Goal: Information Seeking & Learning: Find specific fact

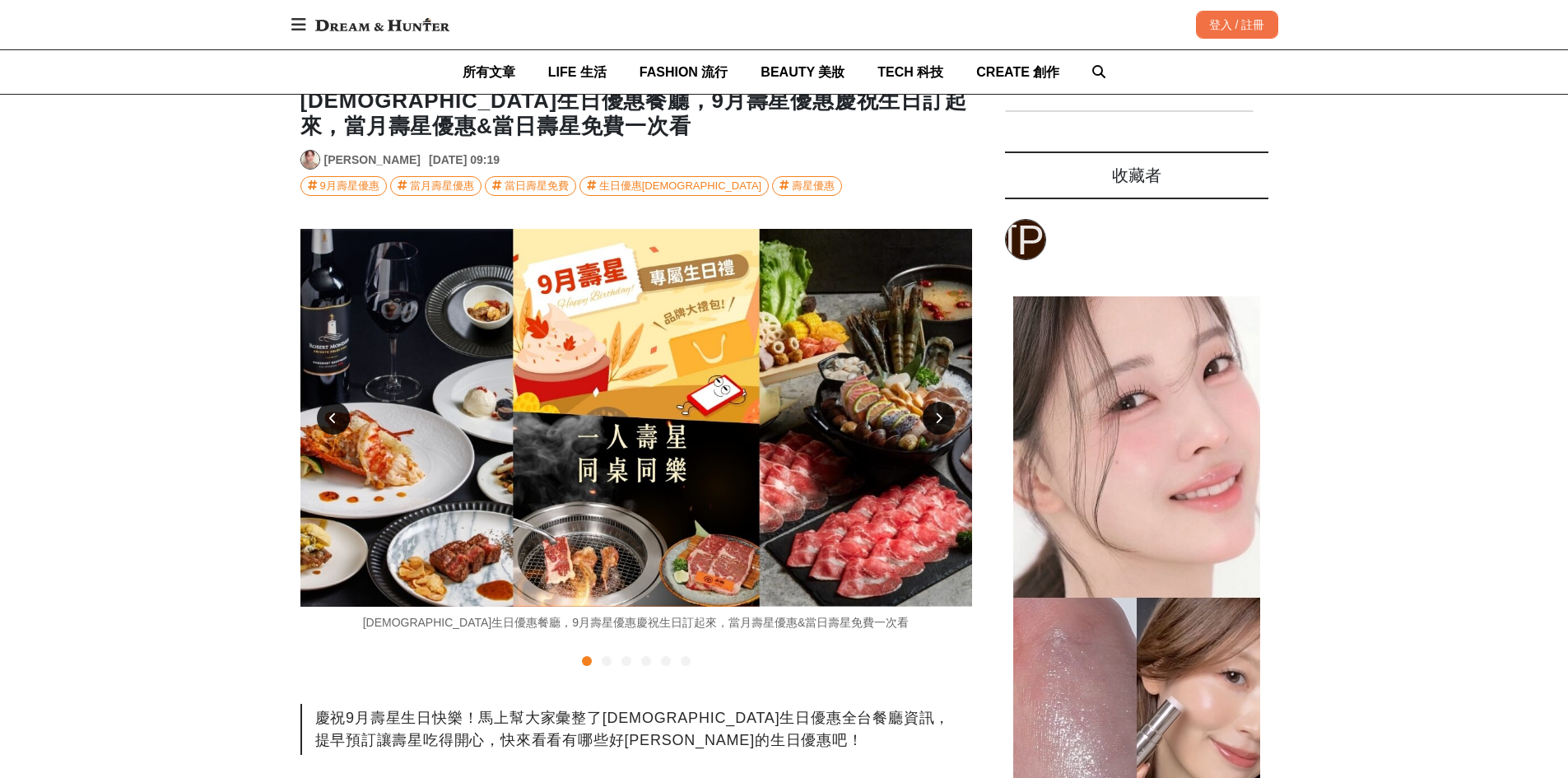
scroll to position [329, 0]
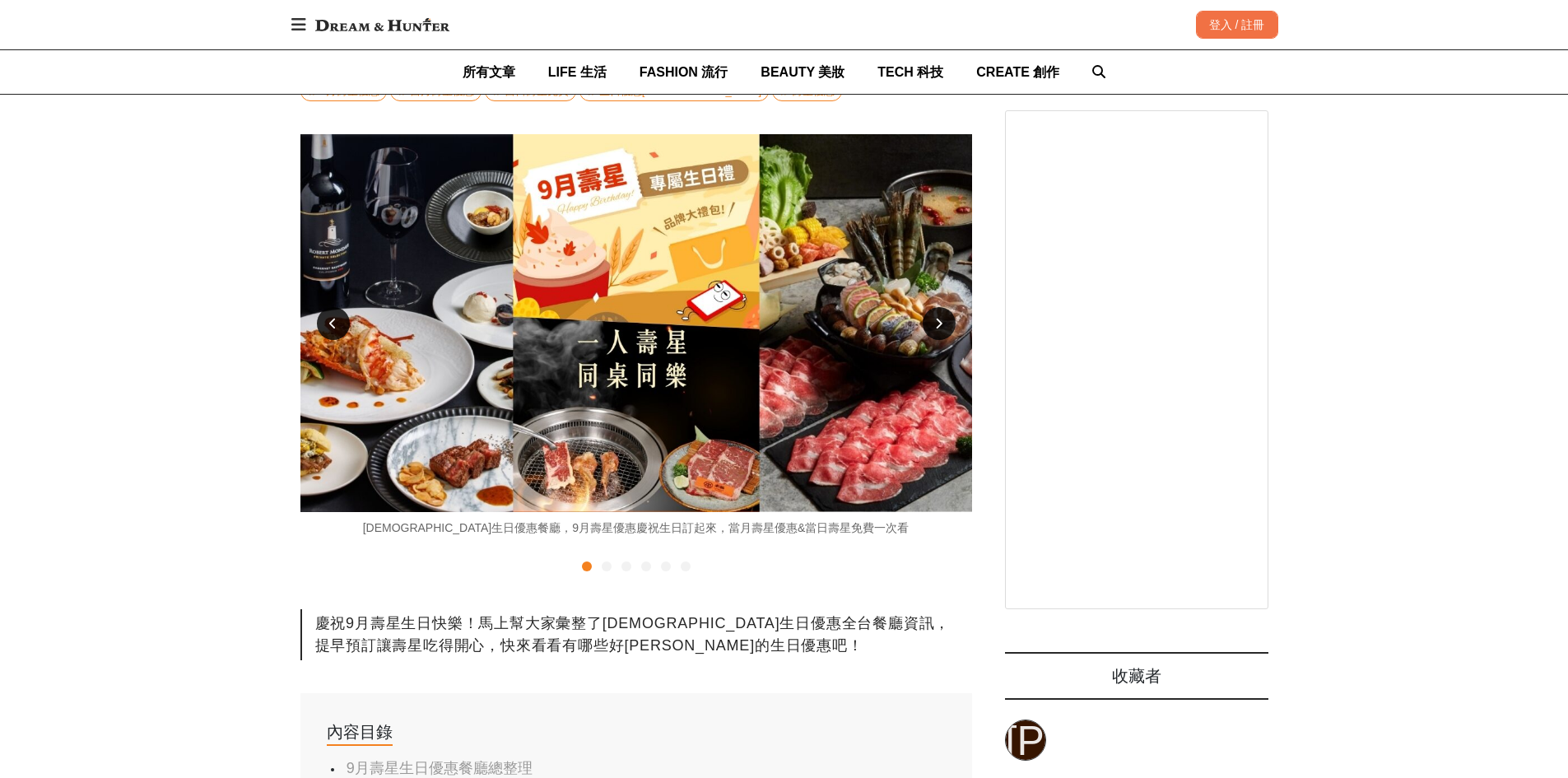
click at [941, 327] on icon at bounding box center [939, 323] width 7 height 11
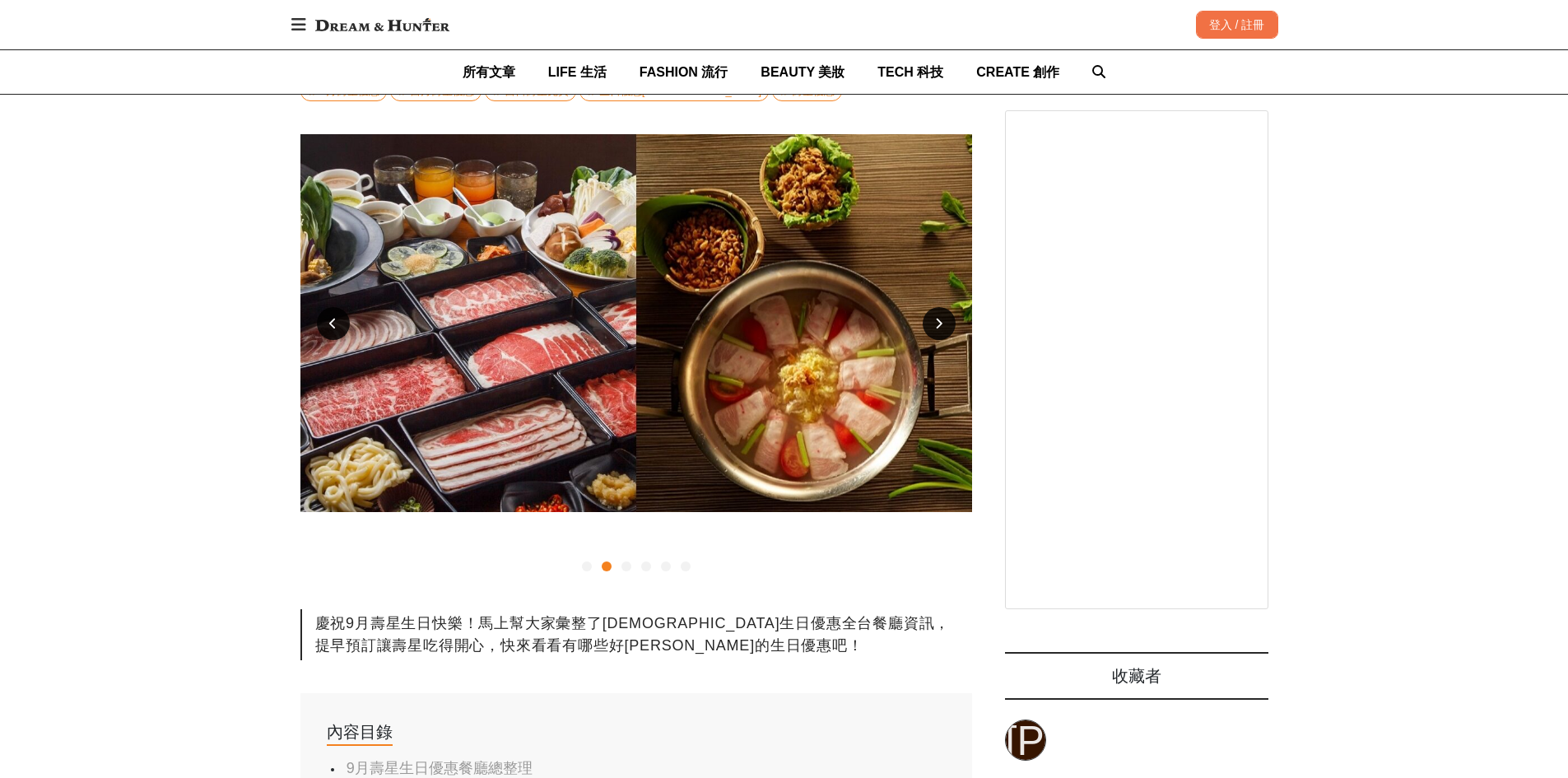
click at [941, 327] on icon at bounding box center [939, 323] width 7 height 11
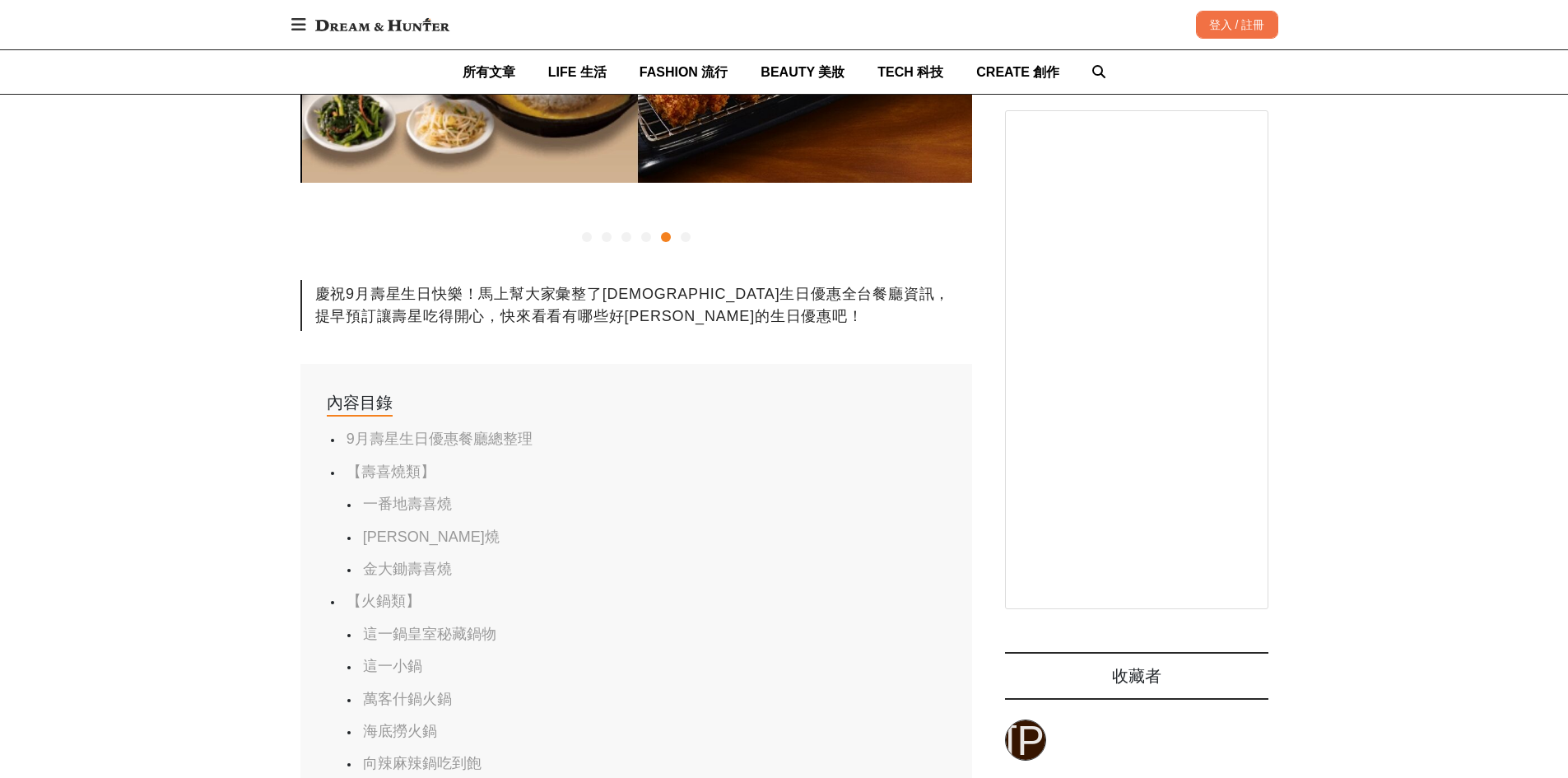
scroll to position [0, 2687]
click at [418, 434] on link "9月壽星生日優惠餐廳總整理" at bounding box center [439, 438] width 186 height 17
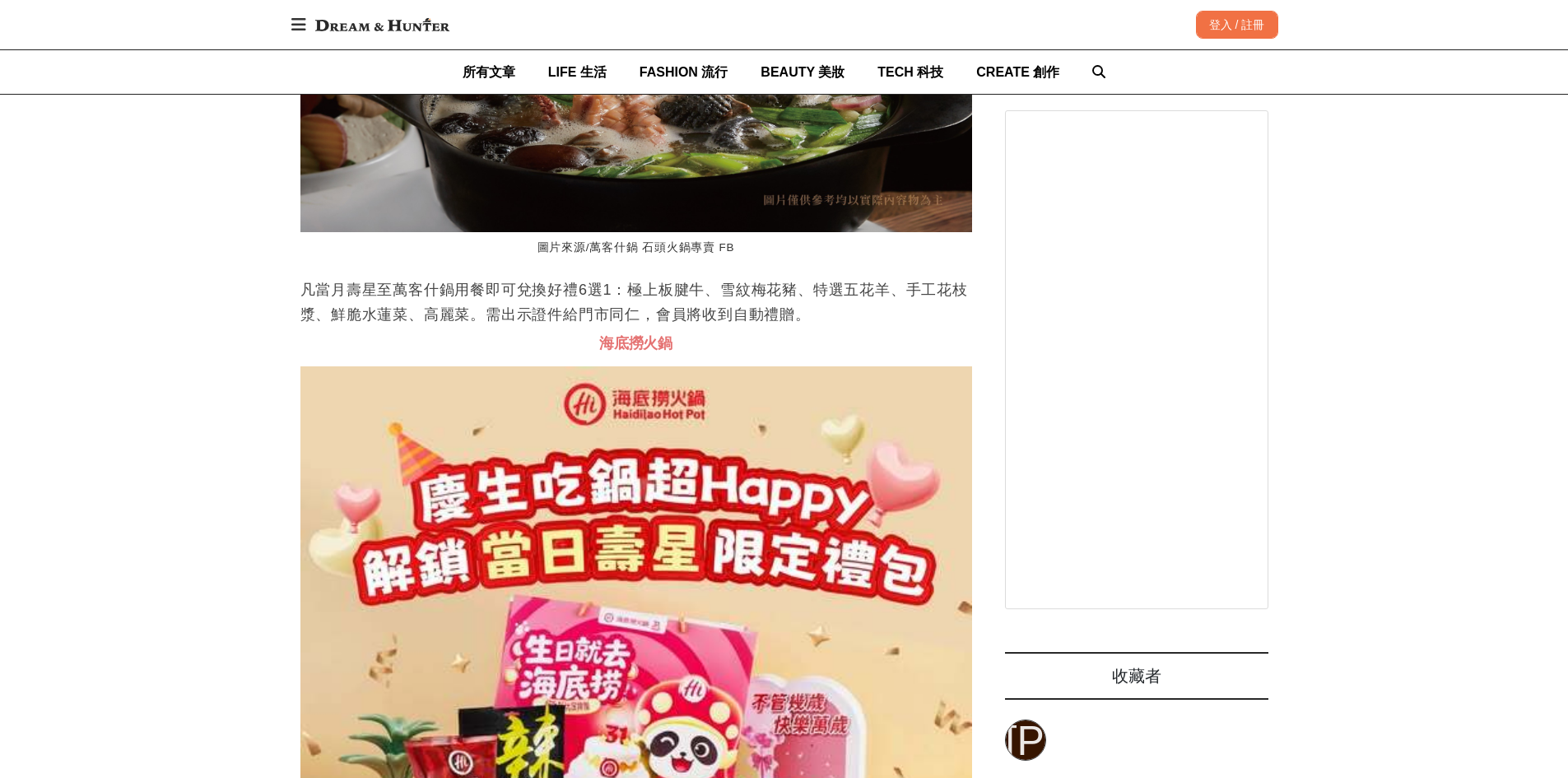
scroll to position [0, 1344]
drag, startPoint x: 309, startPoint y: 350, endPoint x: 438, endPoint y: 352, distance: 129.0
click at [361, 327] on p "凡當月壽星至萬客什鍋用餐即可兌換好禮6選1：極上板腱牛、雪紋梅花豬、特選五花羊、手工花枝漿、鮮脆水蓮菜、高麗菜。需出示證件給門市同仁，會員將收到自動禮贈。" at bounding box center [637, 302] width 672 height 49
click at [659, 327] on p "凡當月壽星至萬客什鍋用餐即可兌換好禮6選1：極上板腱牛、雪紋梅花豬、特選五花羊、手工花枝漿、鮮脆水蓮菜、高麗菜。需出示證件給門市同仁，會員將收到自動禮贈。" at bounding box center [637, 302] width 672 height 49
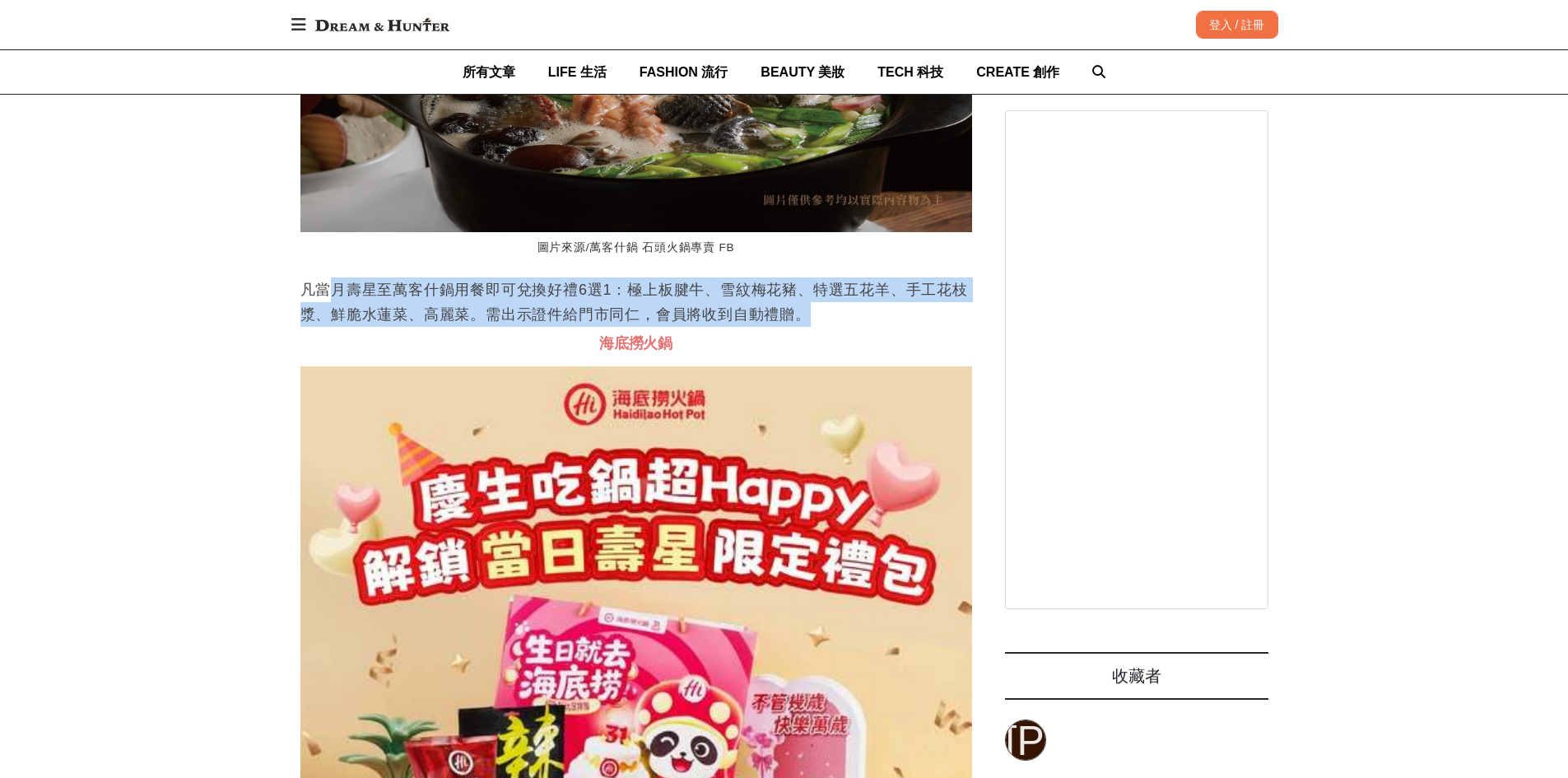
drag, startPoint x: 817, startPoint y: 378, endPoint x: 315, endPoint y: 355, distance: 502.5
click at [318, 327] on p "凡當月壽星至萬客什鍋用餐即可兌換好禮6選1：極上板腱牛、雪紋梅花豬、特選五花羊、手工花枝漿、鮮脆水蓮菜、高麗菜。需出示證件給門市同仁，會員將收到自動禮贈。" at bounding box center [637, 302] width 672 height 49
click at [315, 327] on p "凡當月壽星至萬客什鍋用餐即可兌換好禮6選1：極上板腱牛、雪紋梅花豬、特選五花羊、手工花枝漿、鮮脆水蓮菜、高麗菜。需出示證件給門市同仁，會員將收到自動禮贈。" at bounding box center [637, 302] width 672 height 49
drag, startPoint x: 308, startPoint y: 353, endPoint x: 736, endPoint y: 385, distance: 429.2
click at [736, 327] on p "凡當月壽星至萬客什鍋用餐即可兌換好禮6選1：極上板腱牛、雪紋梅花豬、特選五花羊、手工花枝漿、鮮脆水蓮菜、高麗菜。需出示證件給門市同仁，會員將收到自動禮贈。" at bounding box center [637, 302] width 672 height 49
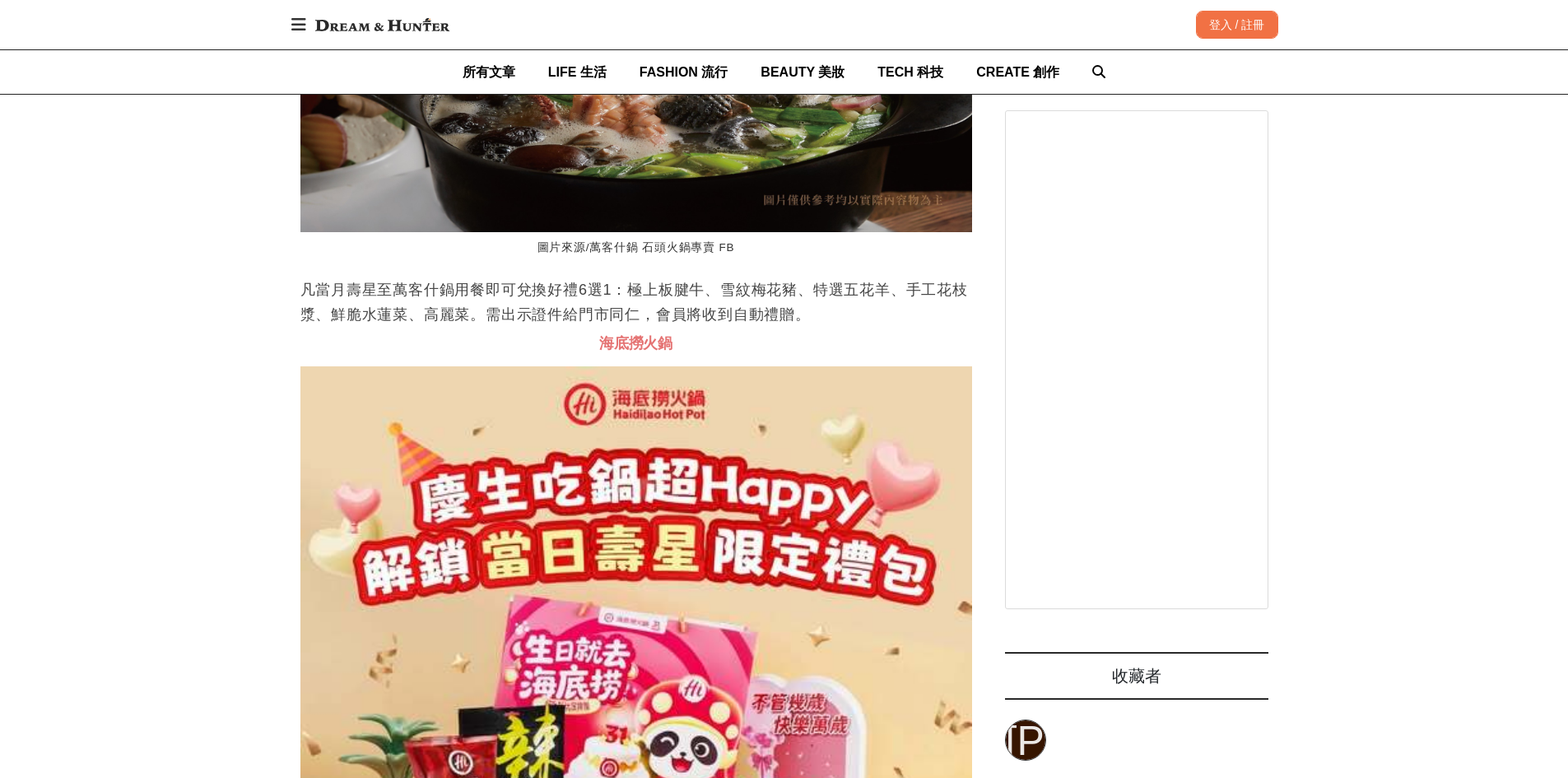
click at [747, 327] on p "凡當月壽星至萬客什鍋用餐即可兌換好禮6選1：極上板腱牛、雪紋梅花豬、特選五花羊、手工花枝漿、鮮脆水蓮菜、高麗菜。需出示證件給門市同仁，會員將收到自動禮贈。" at bounding box center [637, 302] width 672 height 49
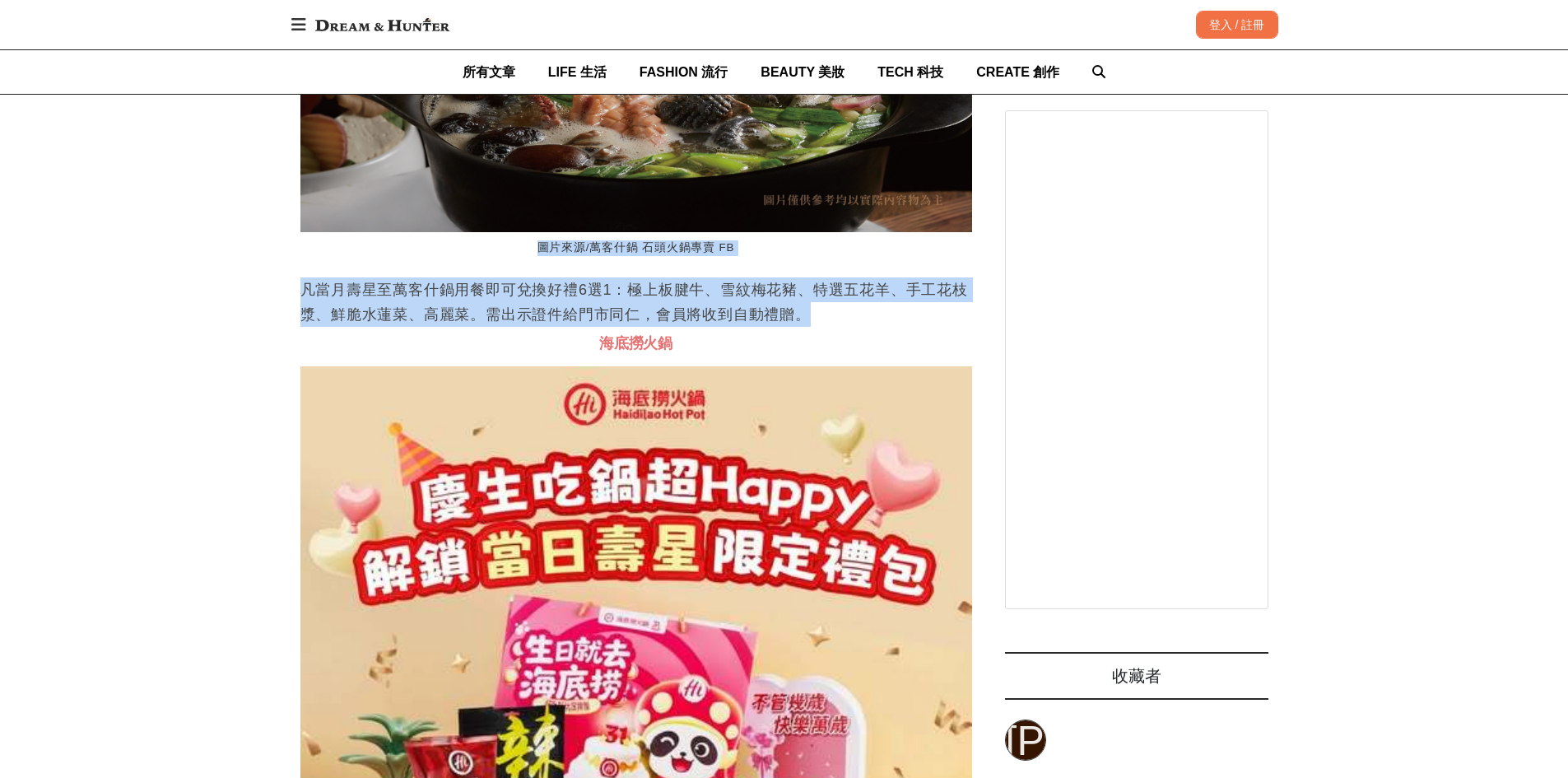
drag, startPoint x: 897, startPoint y: 390, endPoint x: 172, endPoint y: 327, distance: 727.7
drag, startPoint x: 201, startPoint y: 339, endPoint x: 691, endPoint y: 408, distance: 494.8
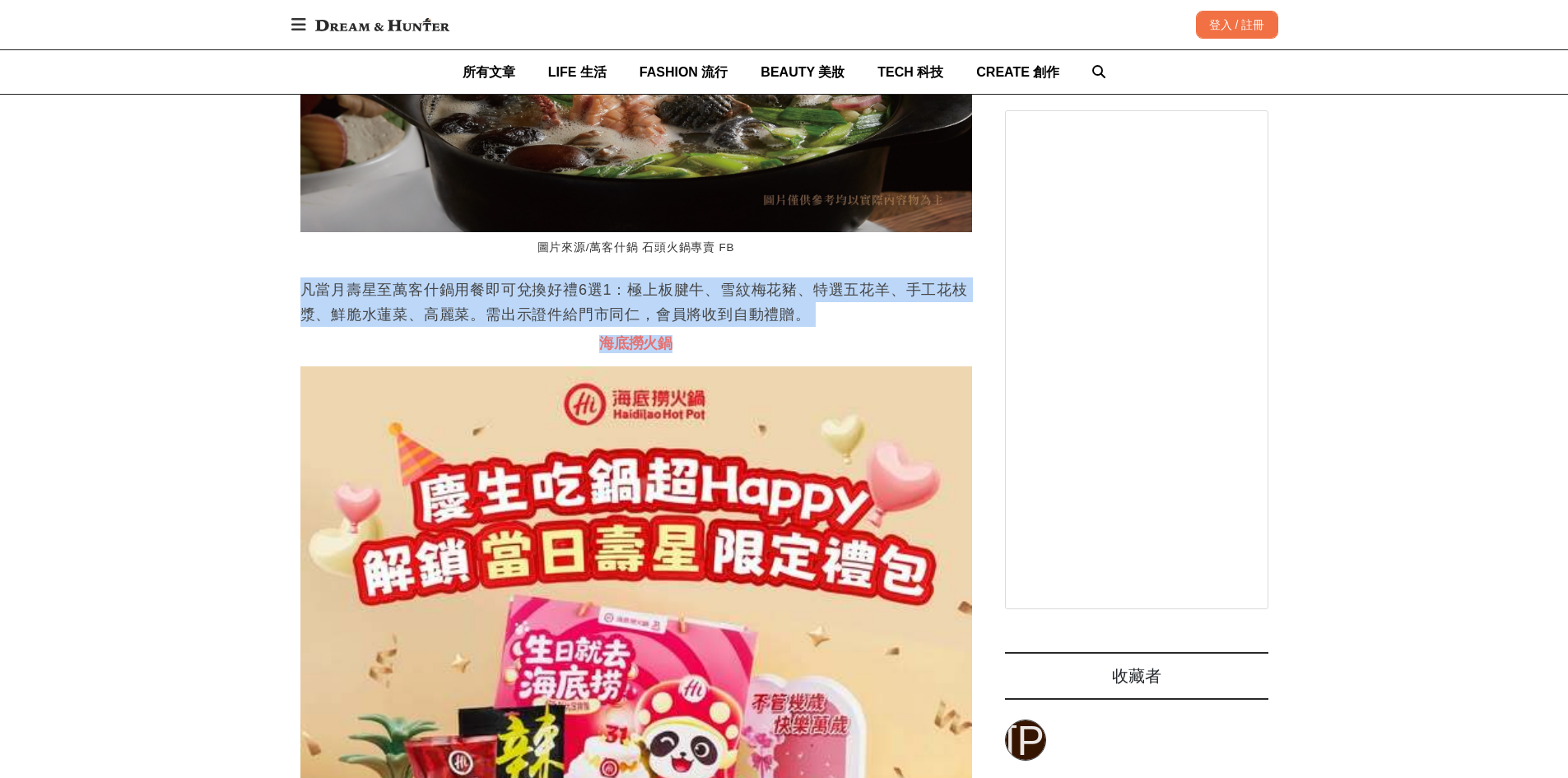
click at [804, 353] on h3 "海底撈火鍋" at bounding box center [637, 344] width 672 height 18
drag, startPoint x: 867, startPoint y: 405, endPoint x: 193, endPoint y: 338, distance: 677.3
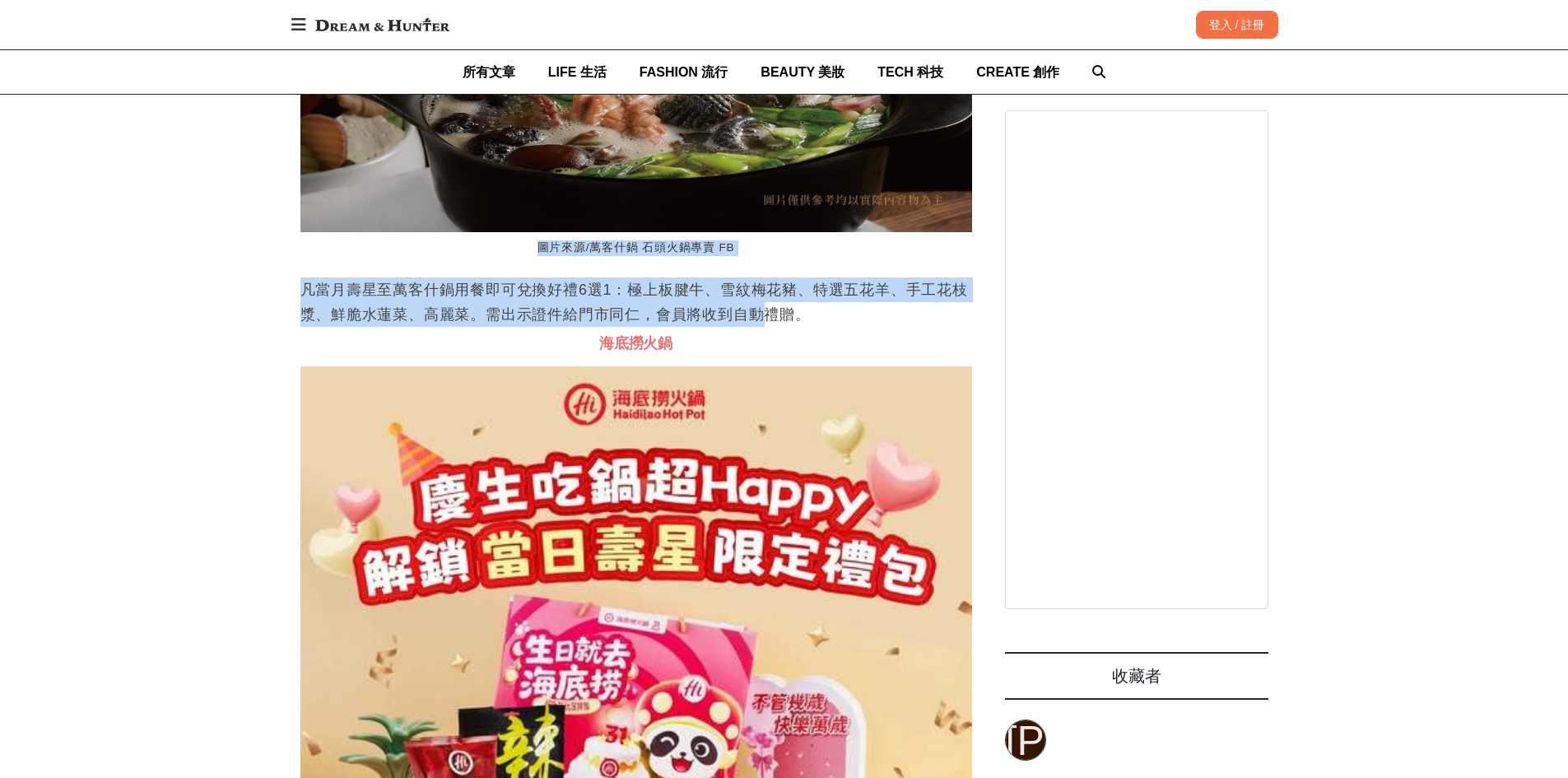
drag, startPoint x: 202, startPoint y: 319, endPoint x: 772, endPoint y: 384, distance: 573.7
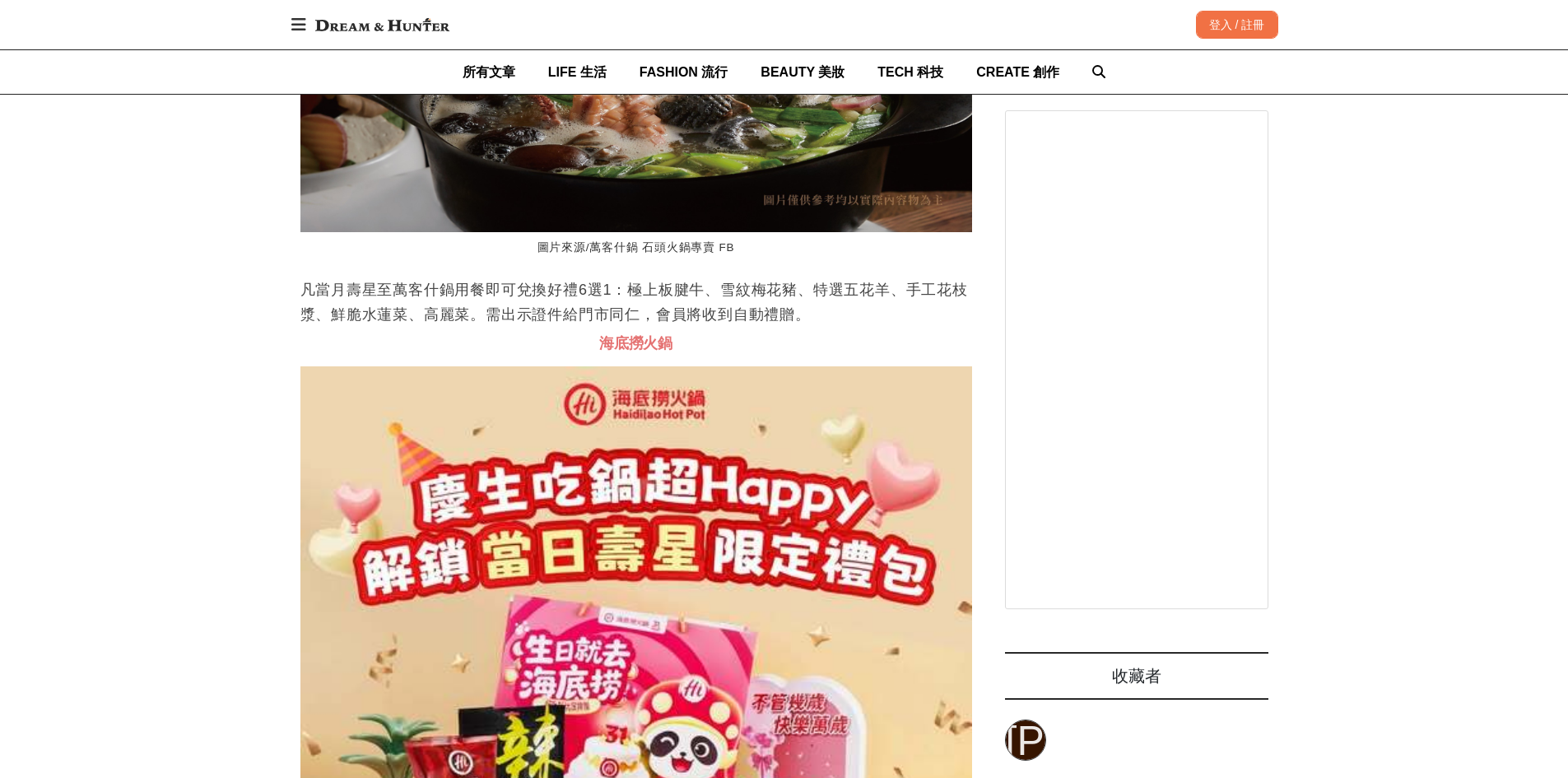
click at [818, 327] on p "凡當月壽星至萬客什鍋用餐即可兌換好禮6選1：極上板腱牛、雪紋梅花豬、特選五花羊、手工花枝漿、鮮脆水蓮菜、高麗菜。需出示證件給門市同仁，會員將收到自動禮贈。" at bounding box center [637, 302] width 672 height 49
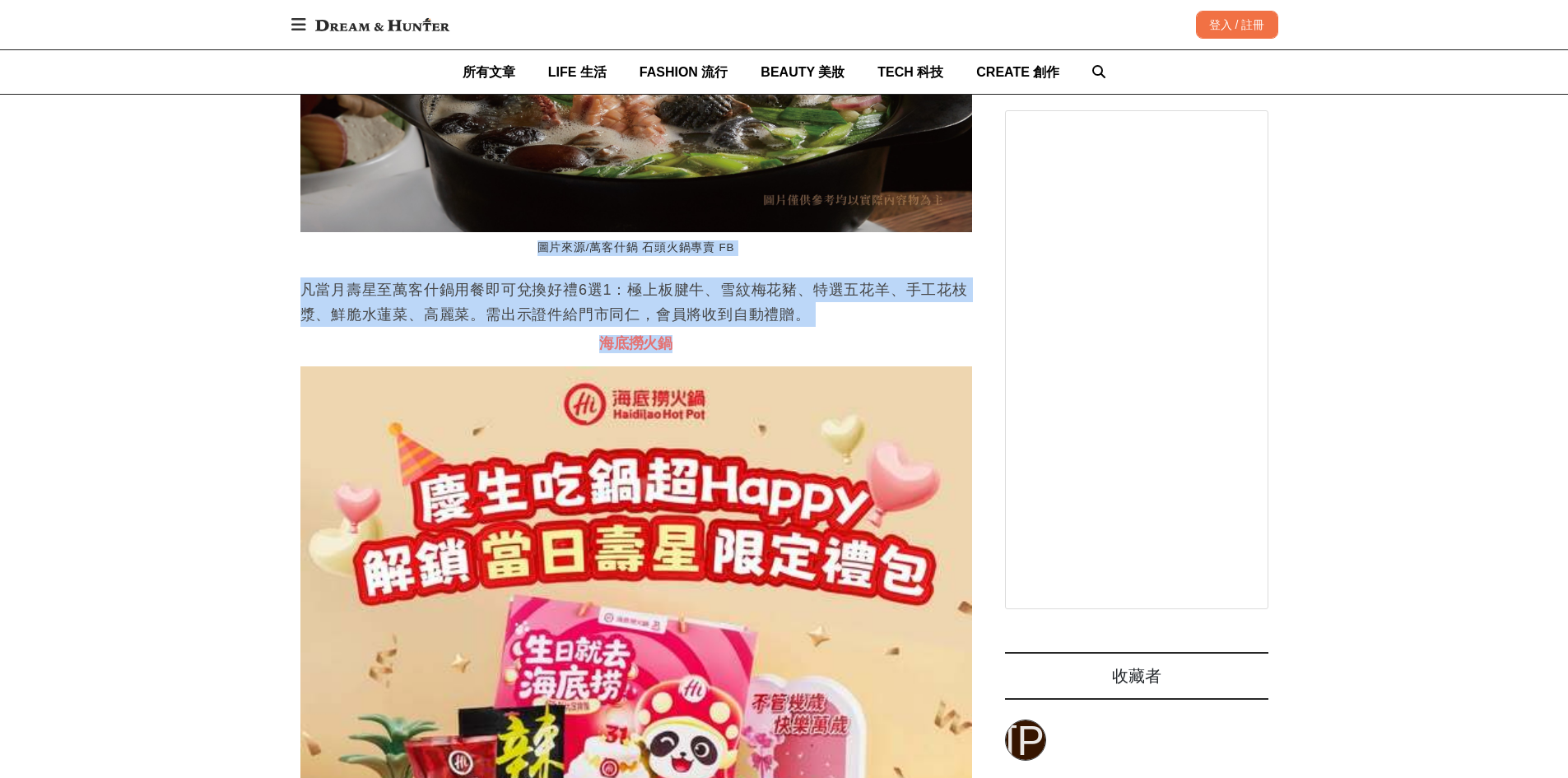
drag, startPoint x: 807, startPoint y: 400, endPoint x: 201, endPoint y: 305, distance: 613.4
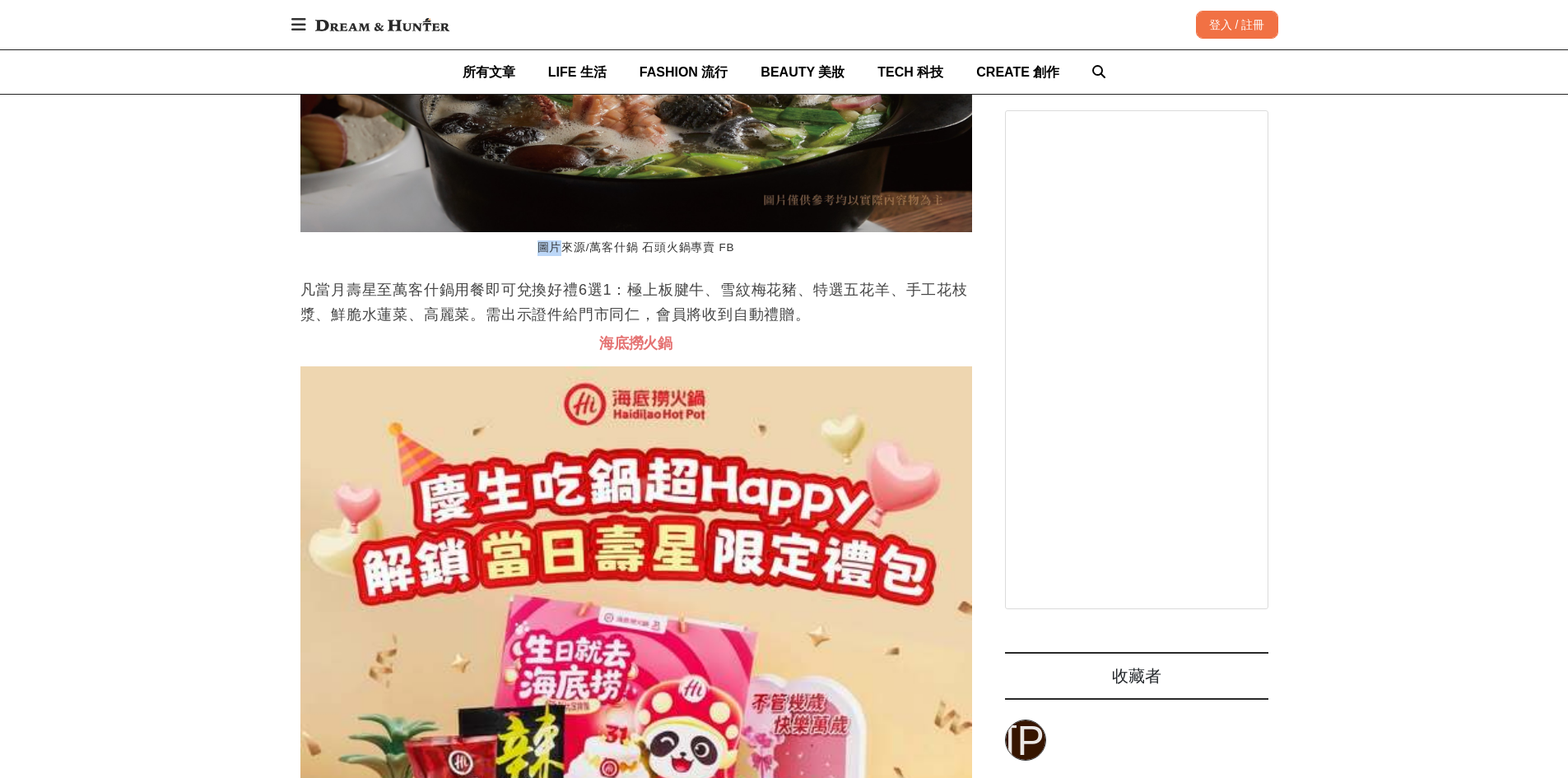
scroll to position [0, 2687]
drag, startPoint x: 204, startPoint y: 307, endPoint x: 582, endPoint y: 359, distance: 381.6
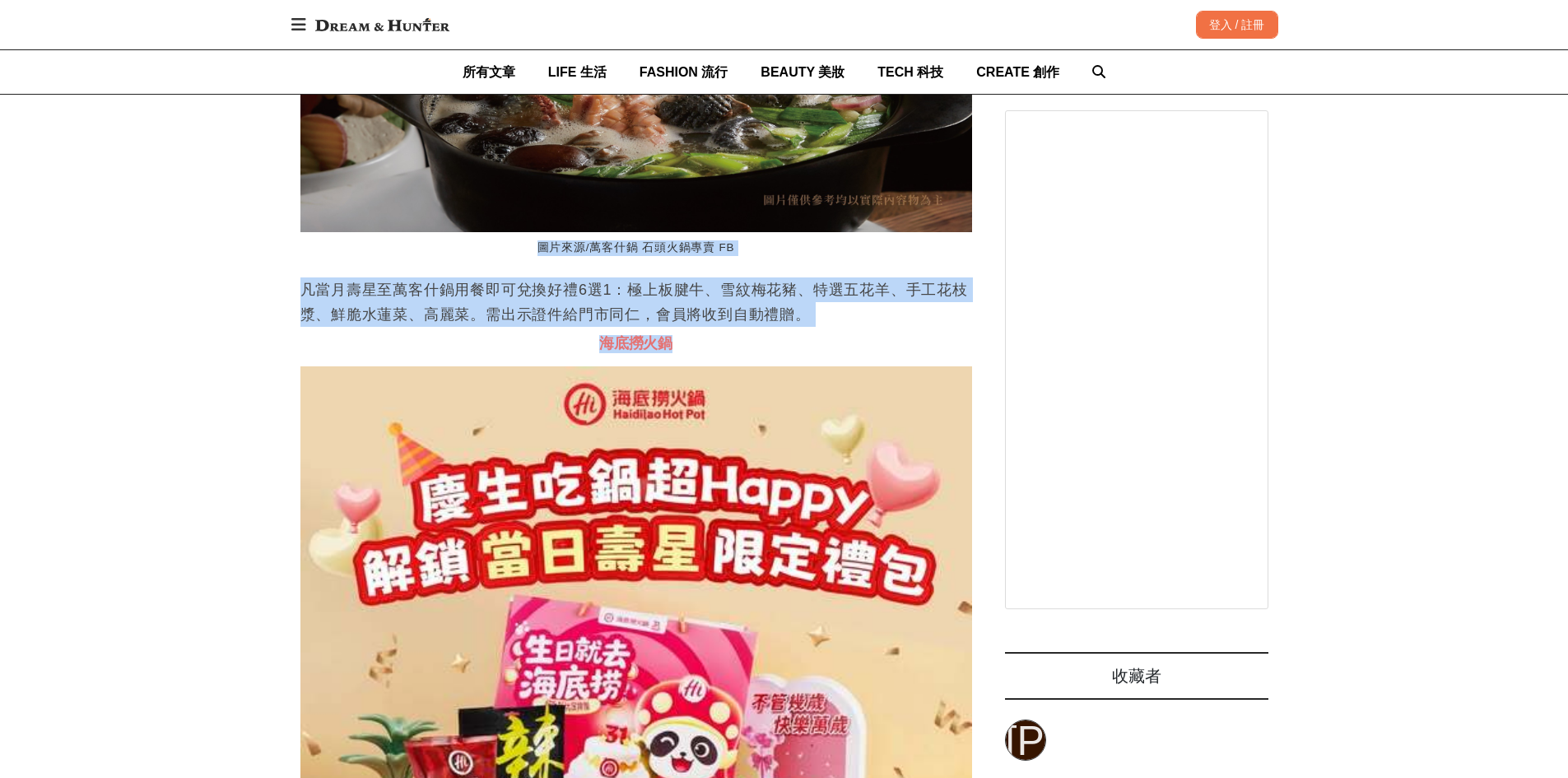
drag, startPoint x: 836, startPoint y: 393, endPoint x: 0, endPoint y: 307, distance: 840.4
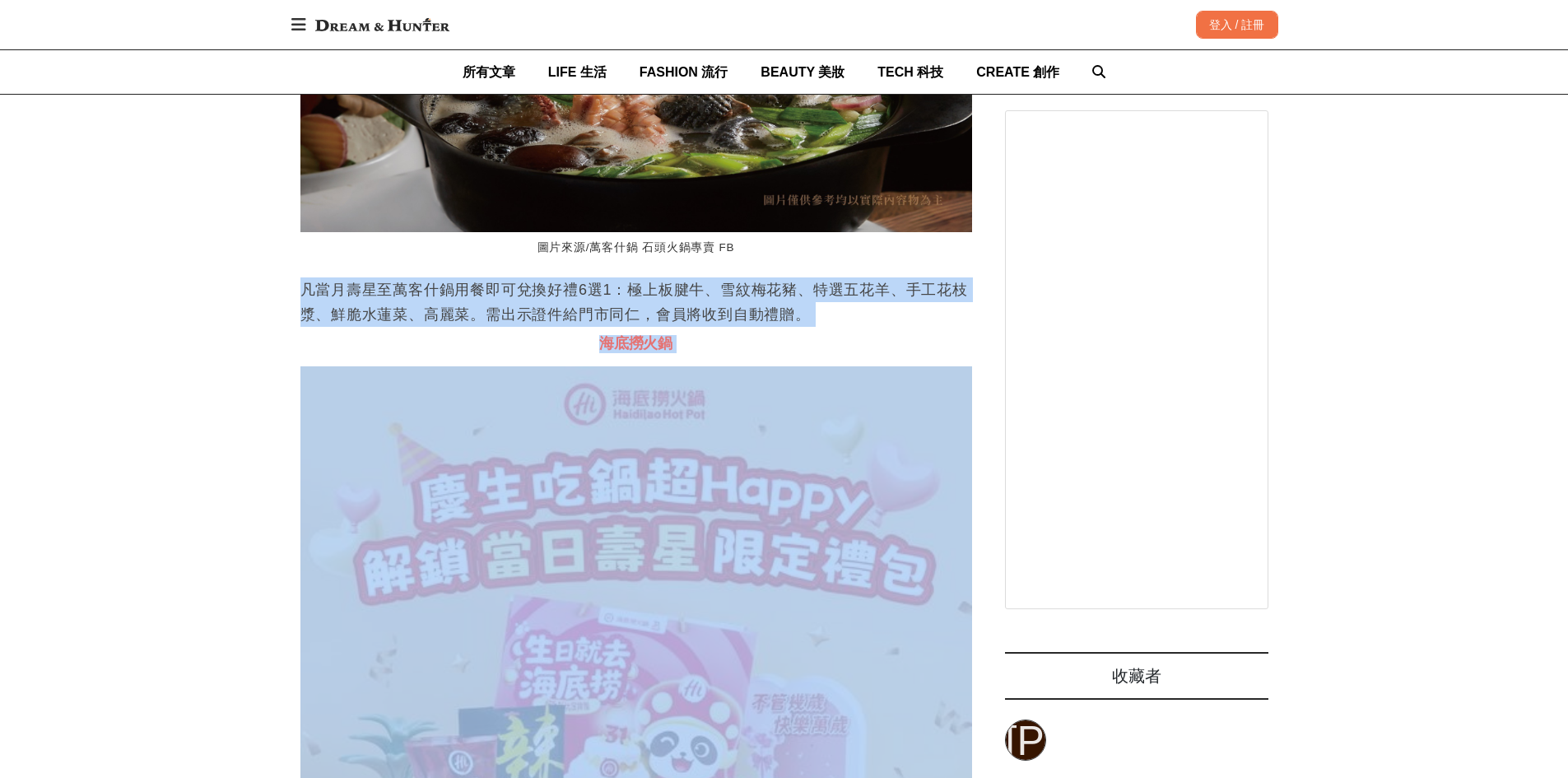
drag, startPoint x: 207, startPoint y: 329, endPoint x: 742, endPoint y: 392, distance: 538.7
click at [853, 327] on p "凡當月壽星至萬客什鍋用餐即可兌換好禮6選1：極上板腱牛、雪紋梅花豬、特選五花羊、手工花枝漿、鮮脆水蓮菜、高麗菜。需出示證件給門市同仁，會員將收到自動禮贈。" at bounding box center [637, 302] width 672 height 49
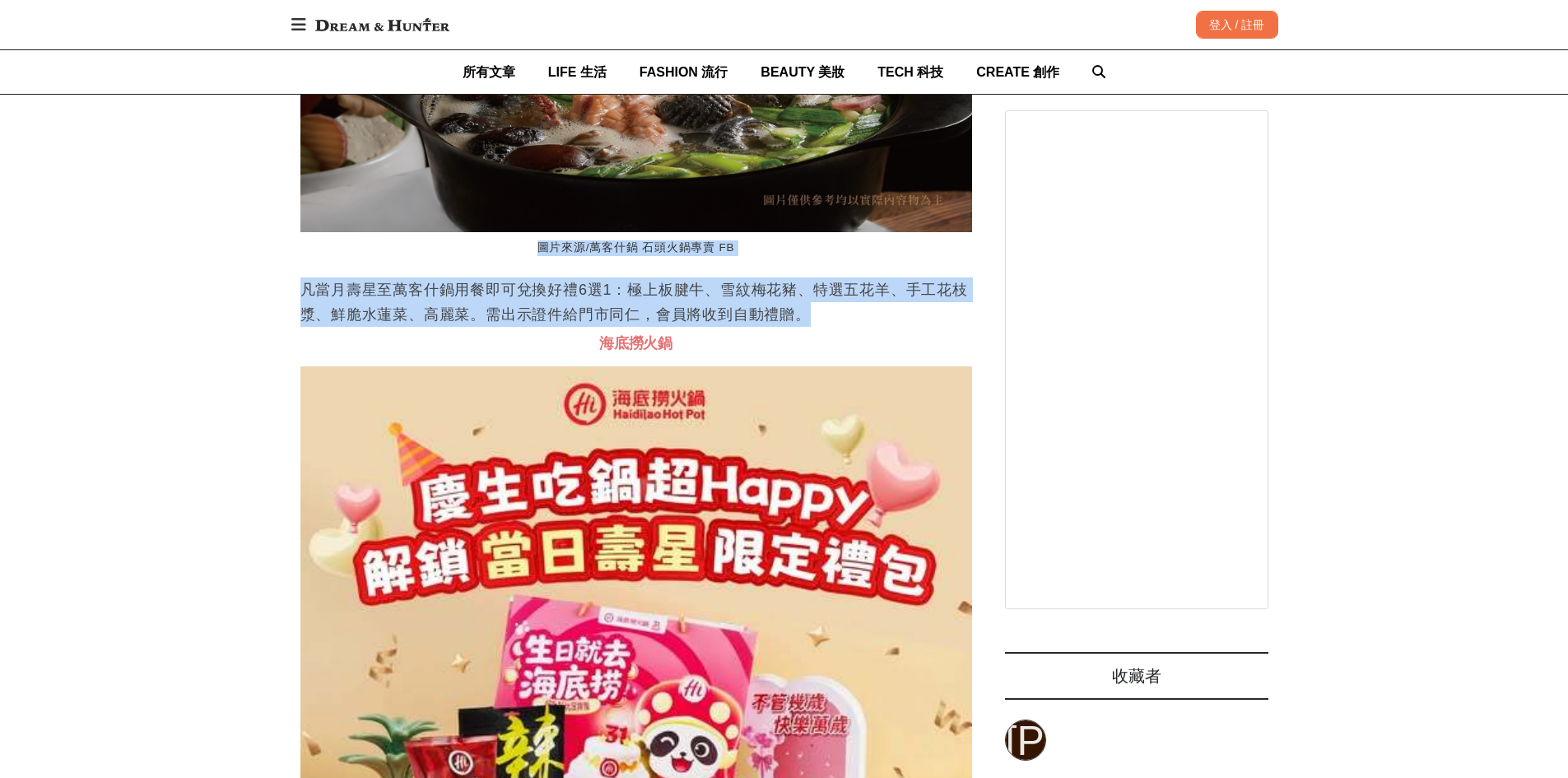
drag, startPoint x: 853, startPoint y: 389, endPoint x: 370, endPoint y: 314, distance: 488.8
click at [370, 264] on figcaption "圖片來源/萬客什鍋 石頭火鍋專賣 FB" at bounding box center [637, 248] width 672 height 32
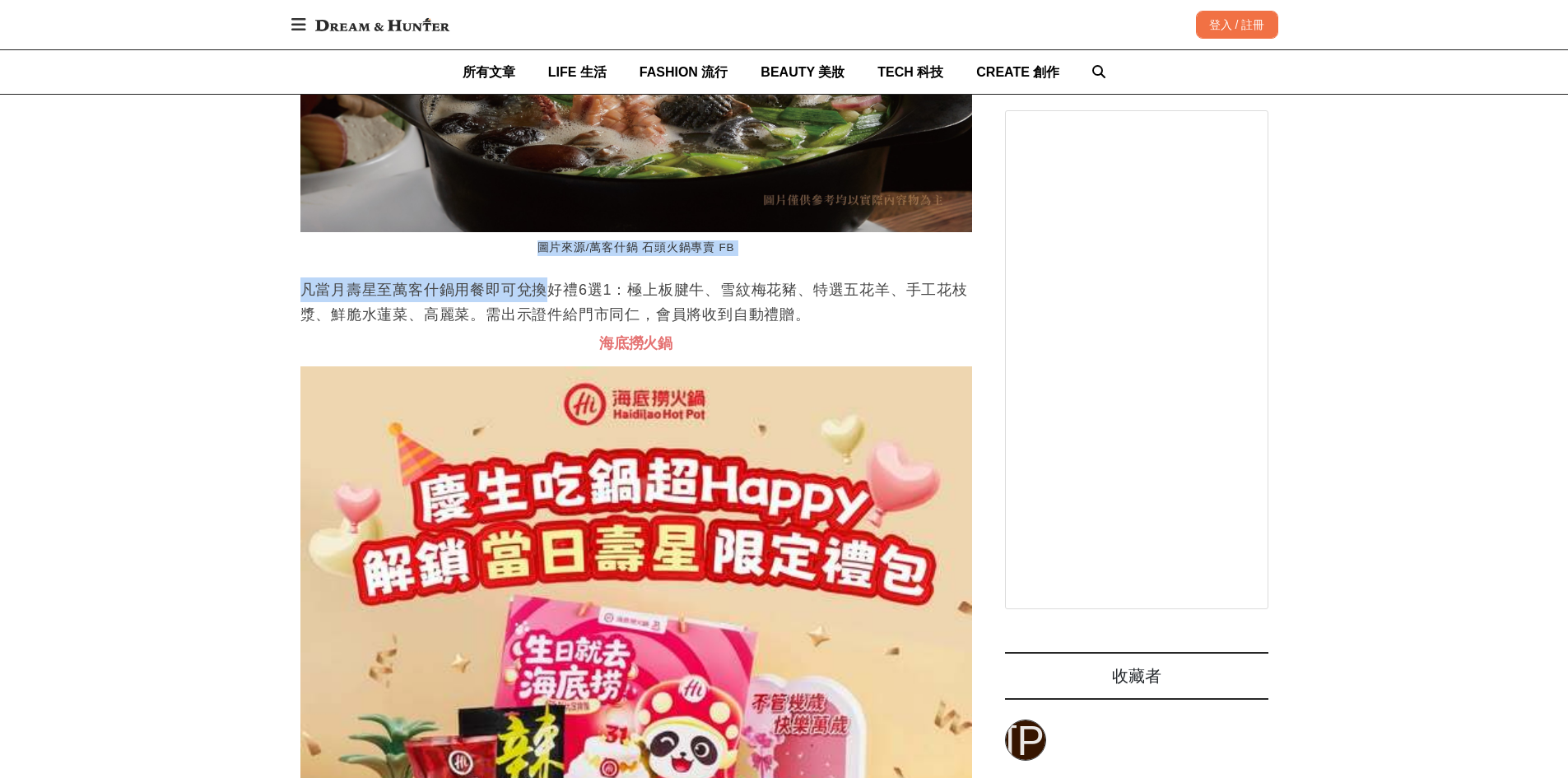
scroll to position [0, 3359]
drag, startPoint x: 370, startPoint y: 314, endPoint x: 585, endPoint y: 336, distance: 216.1
click at [750, 327] on p "凡當月壽星至萬客什鍋用餐即可兌換好禮6選1：極上板腱牛、雪紋梅花豬、特選五花羊、手工花枝漿、鮮脆水蓮菜、高麗菜。需出示證件給門市同仁，會員將收到自動禮贈。" at bounding box center [637, 302] width 672 height 49
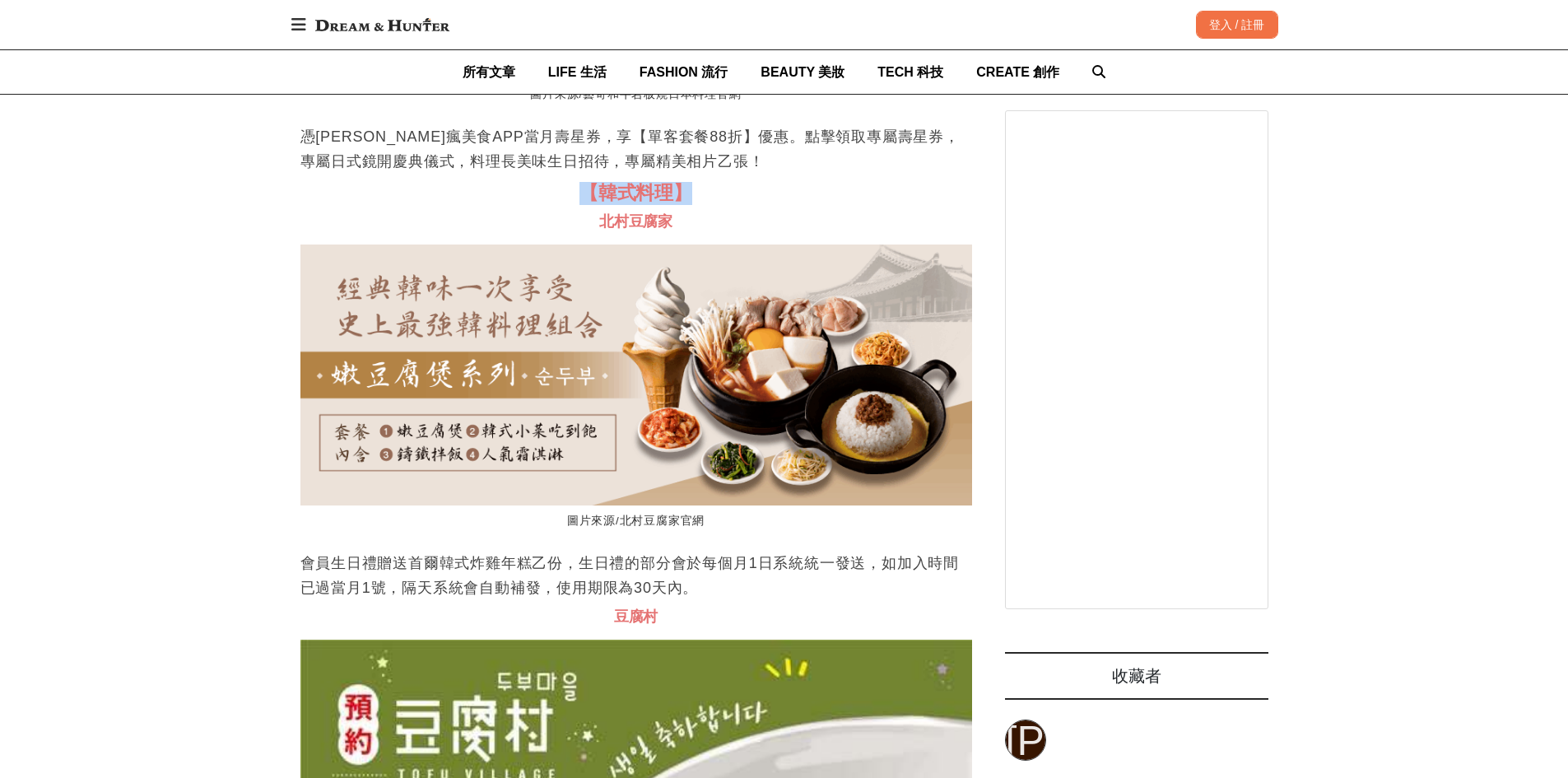
drag, startPoint x: 556, startPoint y: 247, endPoint x: 626, endPoint y: 300, distance: 87.8
click at [707, 205] on h2 "【韓式料理】" at bounding box center [637, 194] width 672 height 23
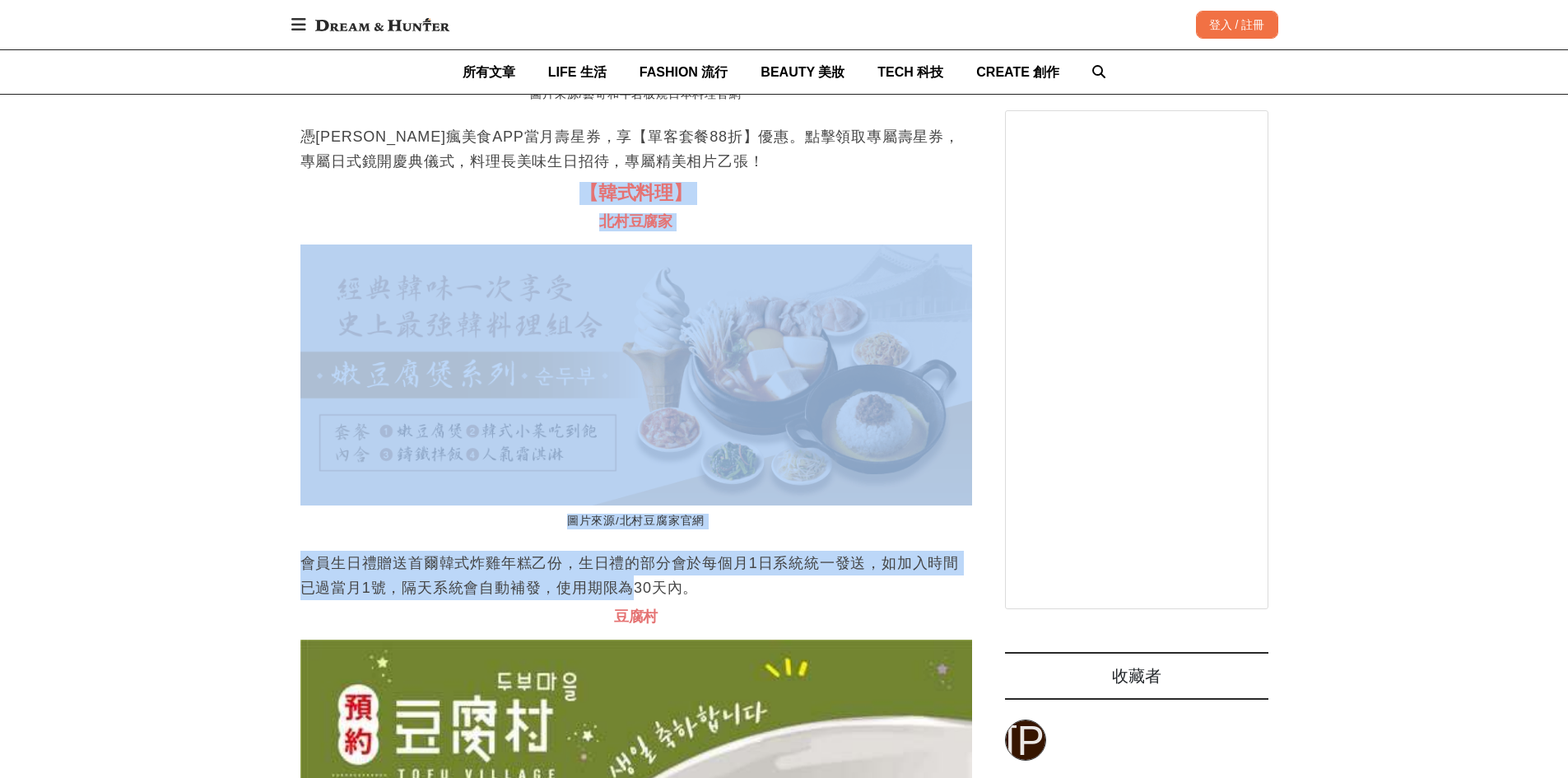
drag, startPoint x: 543, startPoint y: 246, endPoint x: 593, endPoint y: 643, distance: 400.1
click at [548, 600] on p "會員生日禮贈送首爾韓式炸雞年糕乙份，生日禮的部分會於每個月1日系統統一發送，如加入時間已過當月1號，隔天系統會自動補發，使用期限為30天內。" at bounding box center [637, 576] width 672 height 49
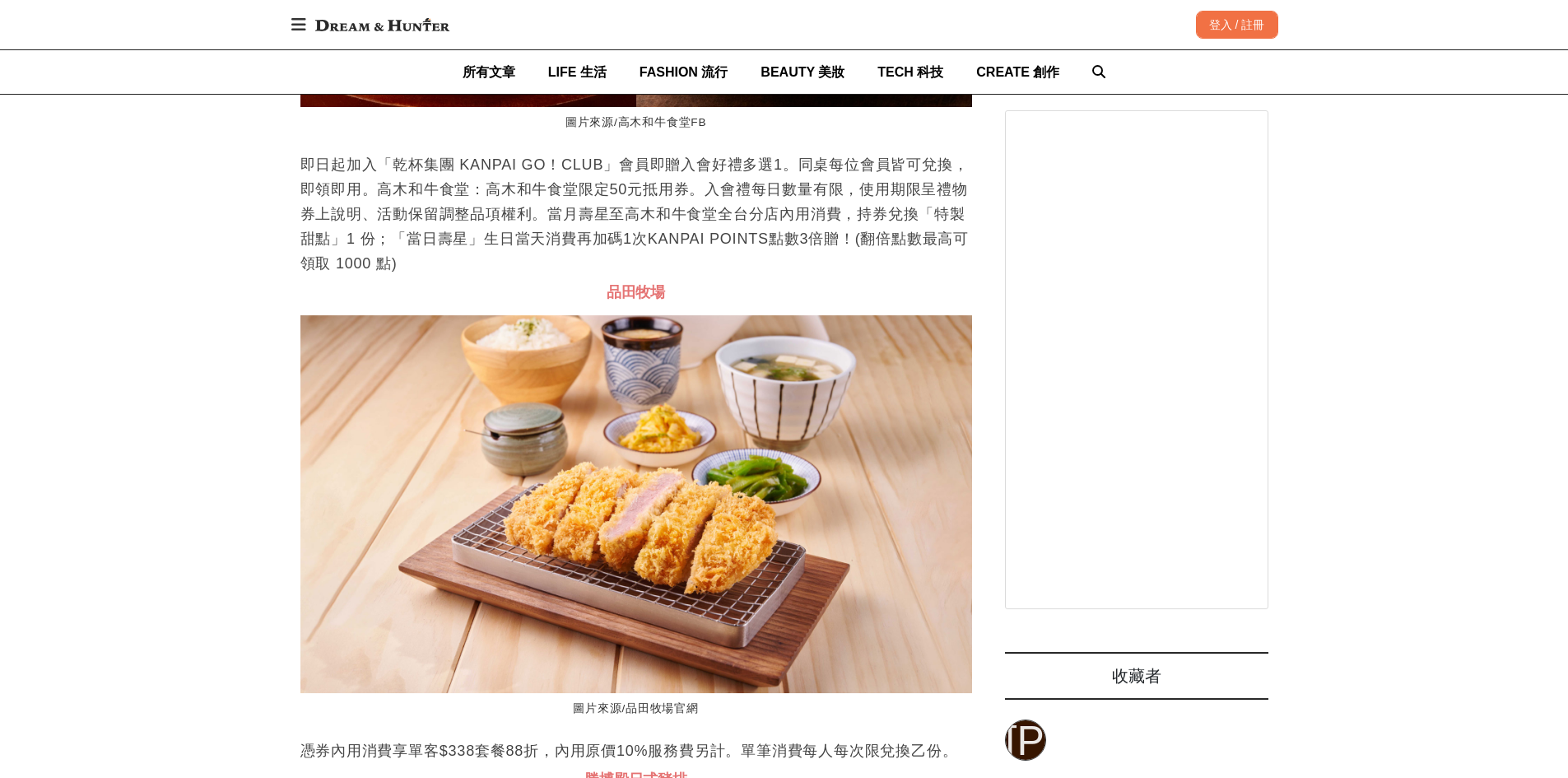
scroll to position [0, 2687]
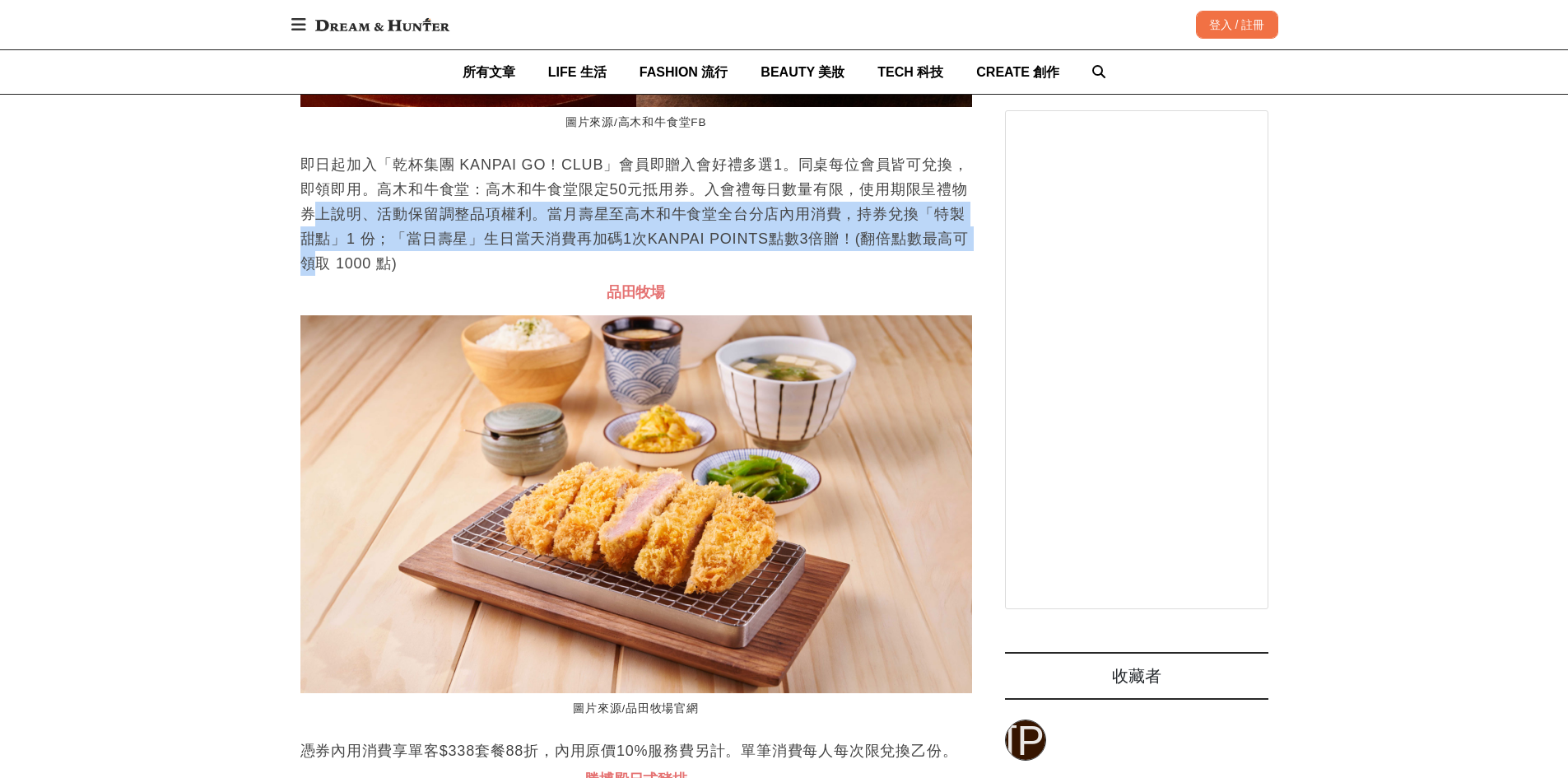
drag, startPoint x: 313, startPoint y: 287, endPoint x: 301, endPoint y: 327, distance: 41.8
click at [301, 275] on p "即日起加入「乾杯集團 KANPAI GO！CLUB」會員即贈入會好禮多選1。同桌每位會員皆可兌換，即領即用。高木和牛食堂：高木和牛食堂限定50元抵用券。入會禮…" at bounding box center [637, 214] width 672 height 123
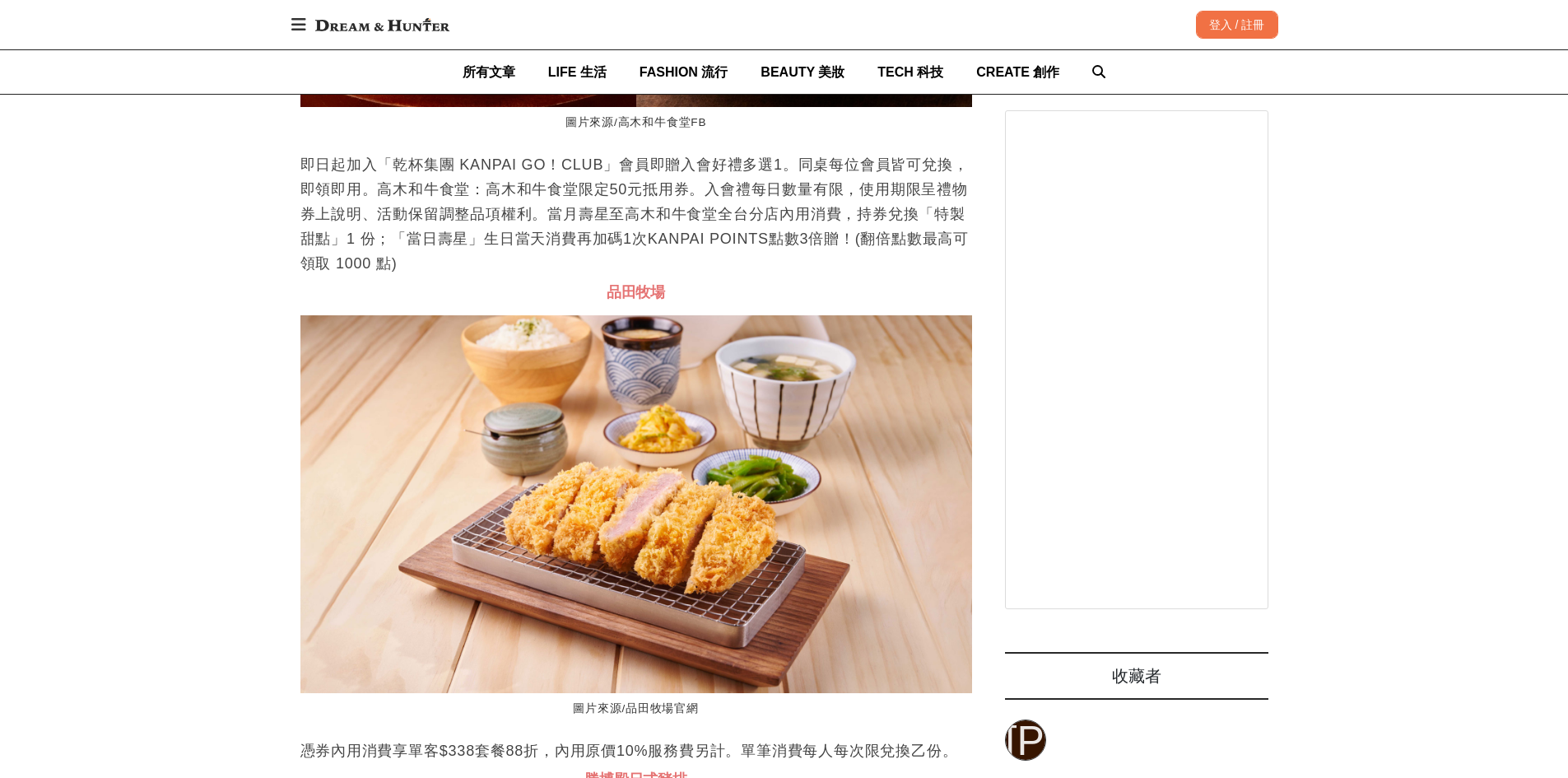
click at [544, 275] on p "即日起加入「乾杯集團 KANPAI GO！CLUB」會員即贈入會好禮多選1。同桌每位會員皆可兌換，即領即用。高木和牛食堂：高木和牛食堂限定50元抵用券。入會禮…" at bounding box center [637, 214] width 672 height 123
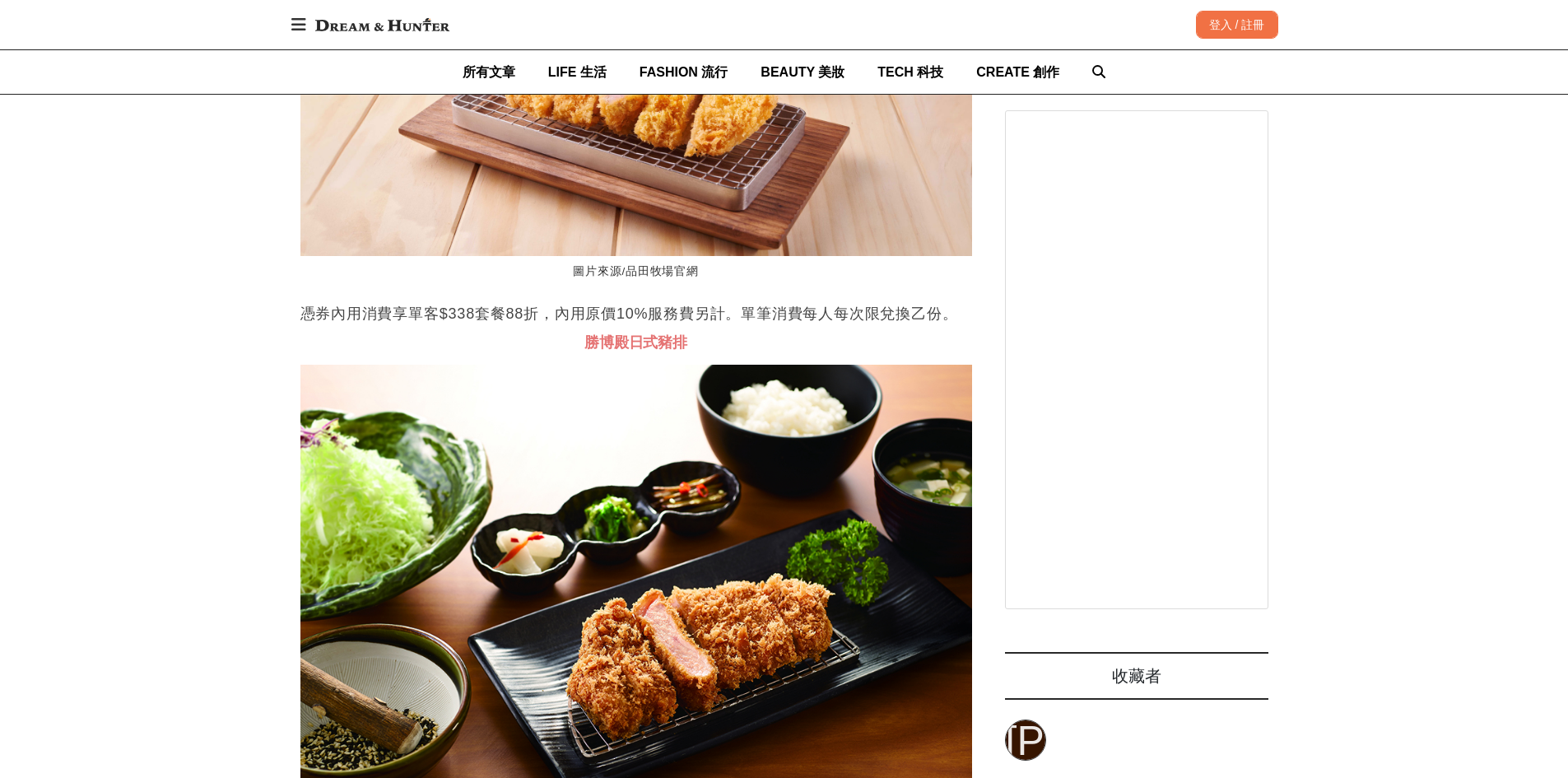
scroll to position [37171, 0]
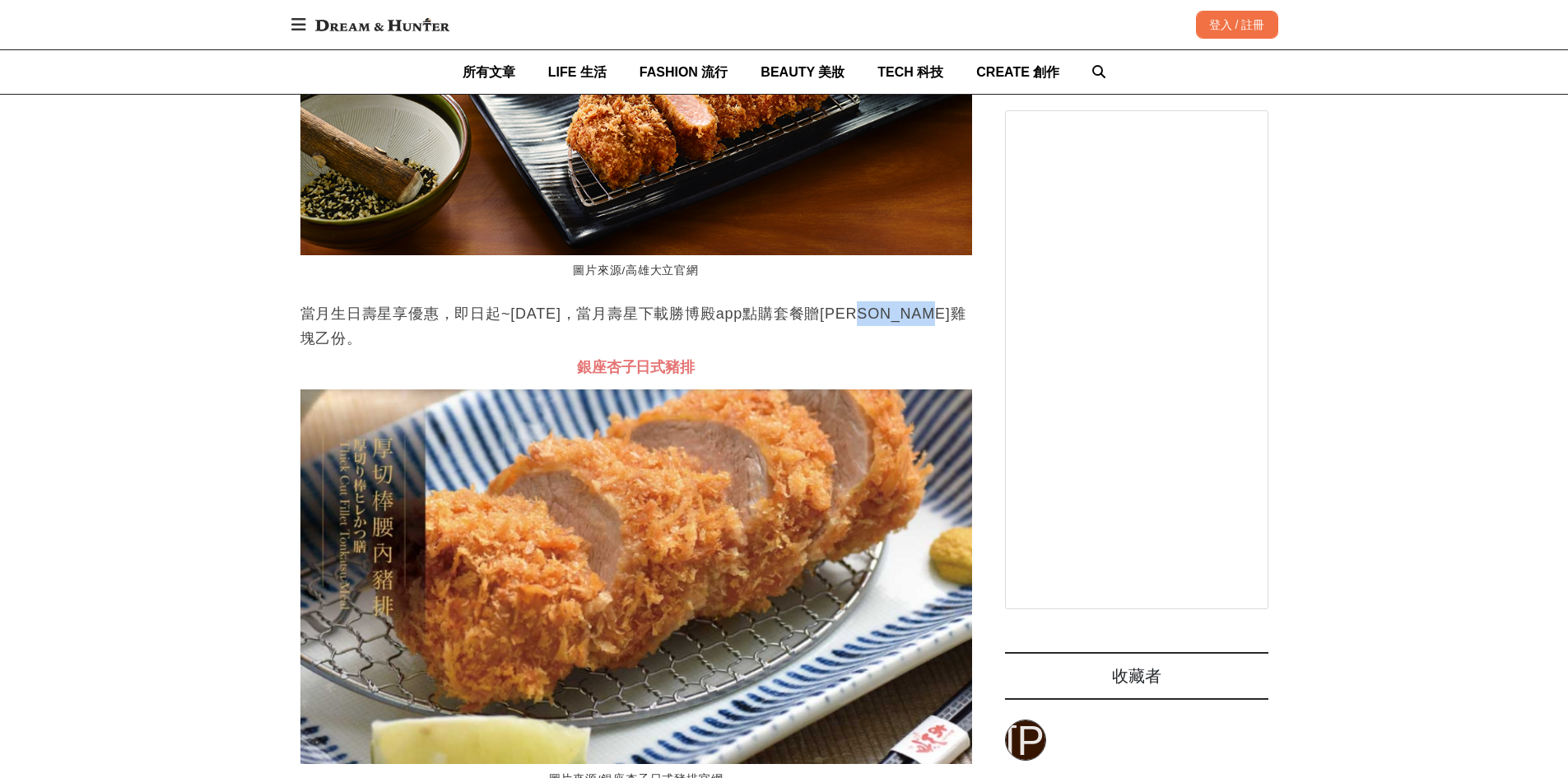
drag, startPoint x: 861, startPoint y: 371, endPoint x: 976, endPoint y: 370, distance: 115.0
click at [919, 351] on p "當月生日壽星享優惠，即日起~[DATE]，當月壽星下載勝博殿app點購套餐贈[PERSON_NAME]雞塊乙份。" at bounding box center [637, 326] width 672 height 49
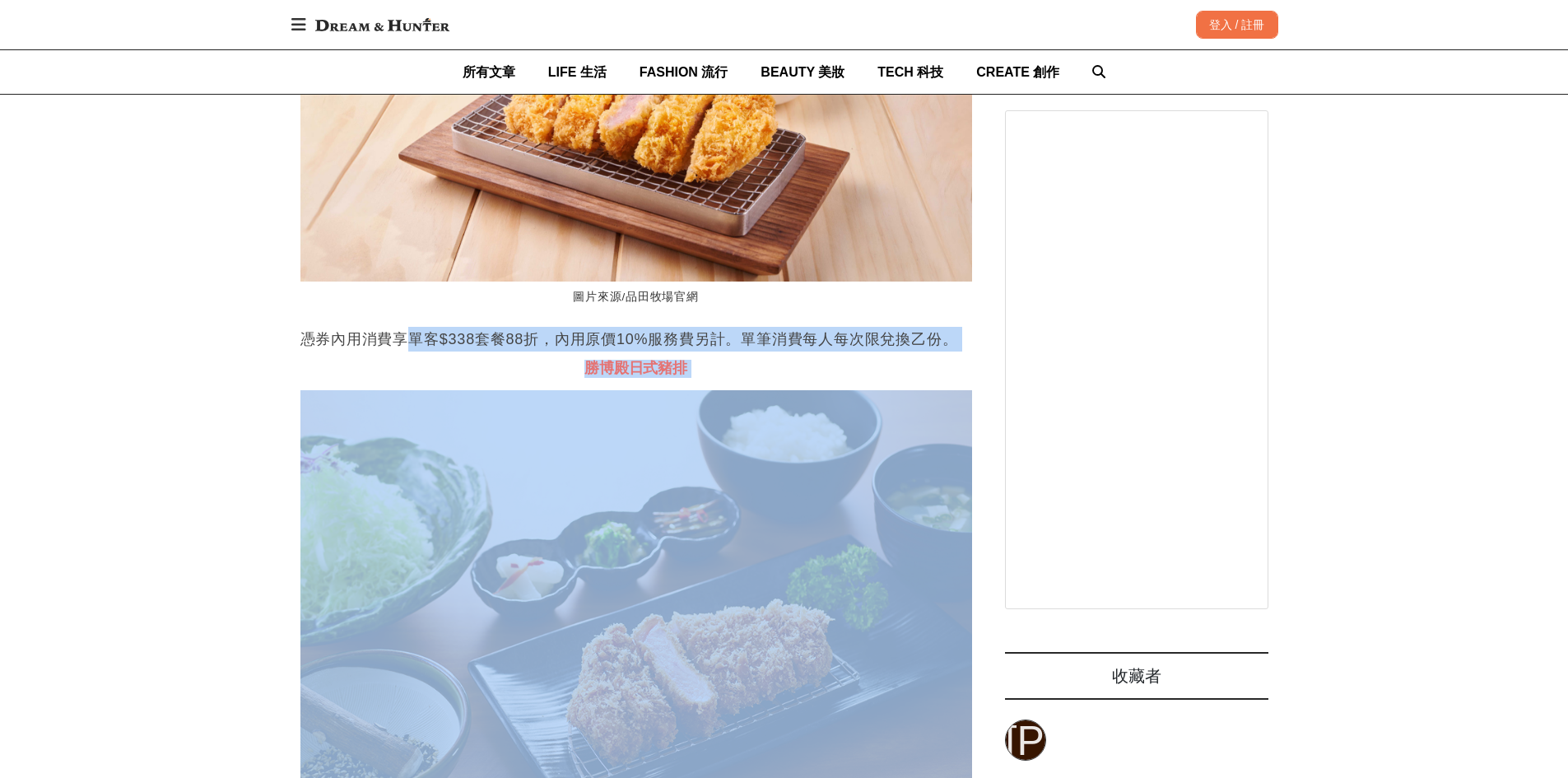
drag, startPoint x: 415, startPoint y: 404, endPoint x: 542, endPoint y: 492, distance: 154.5
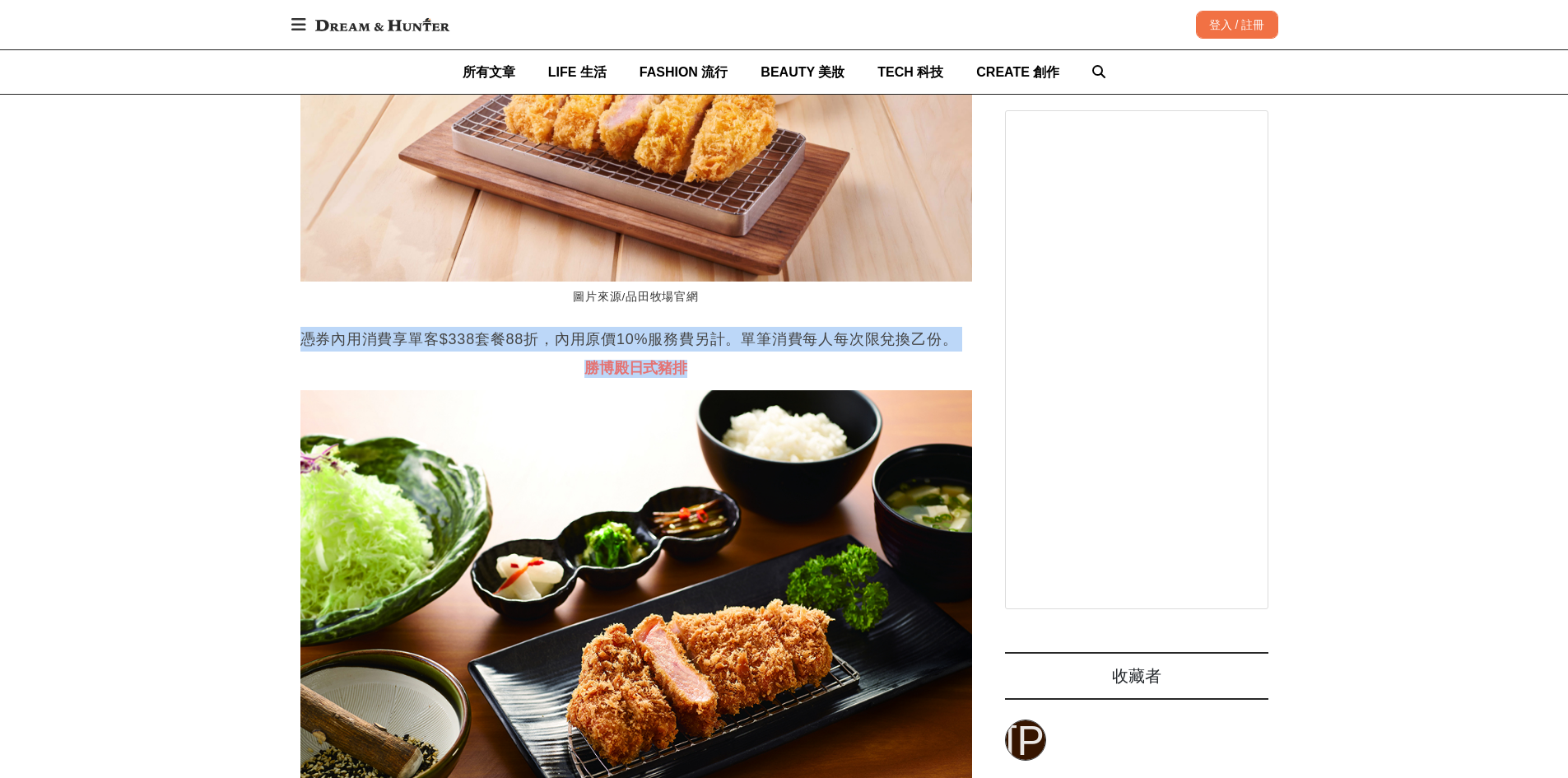
drag, startPoint x: 220, startPoint y: 415, endPoint x: 746, endPoint y: 425, distance: 526.1
click at [746, 378] on h3 "勝博殿日式豬排" at bounding box center [637, 369] width 672 height 18
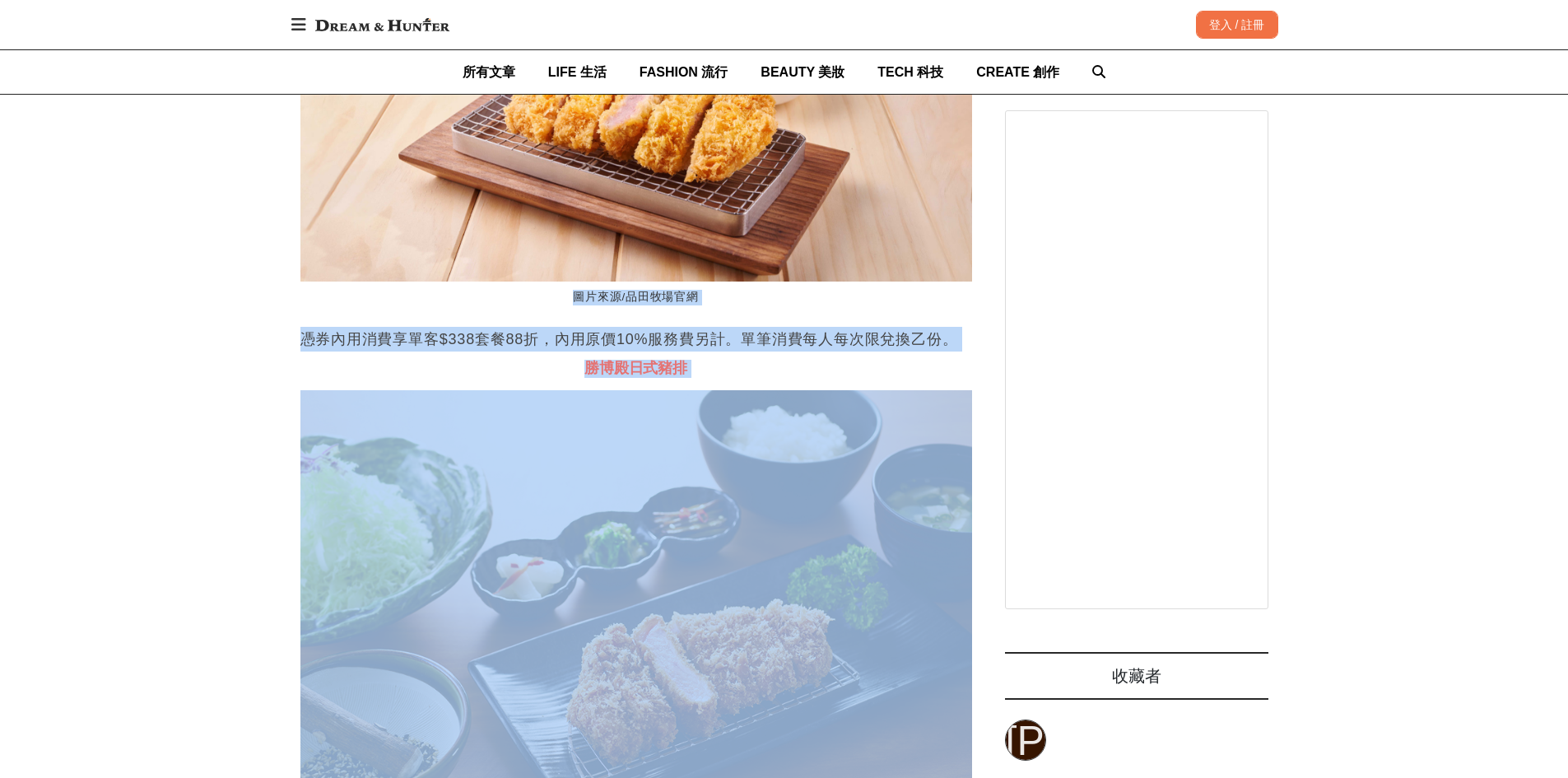
drag, startPoint x: 746, startPoint y: 425, endPoint x: 0, endPoint y: 354, distance: 749.4
drag, startPoint x: 0, startPoint y: 353, endPoint x: 947, endPoint y: 478, distance: 955.2
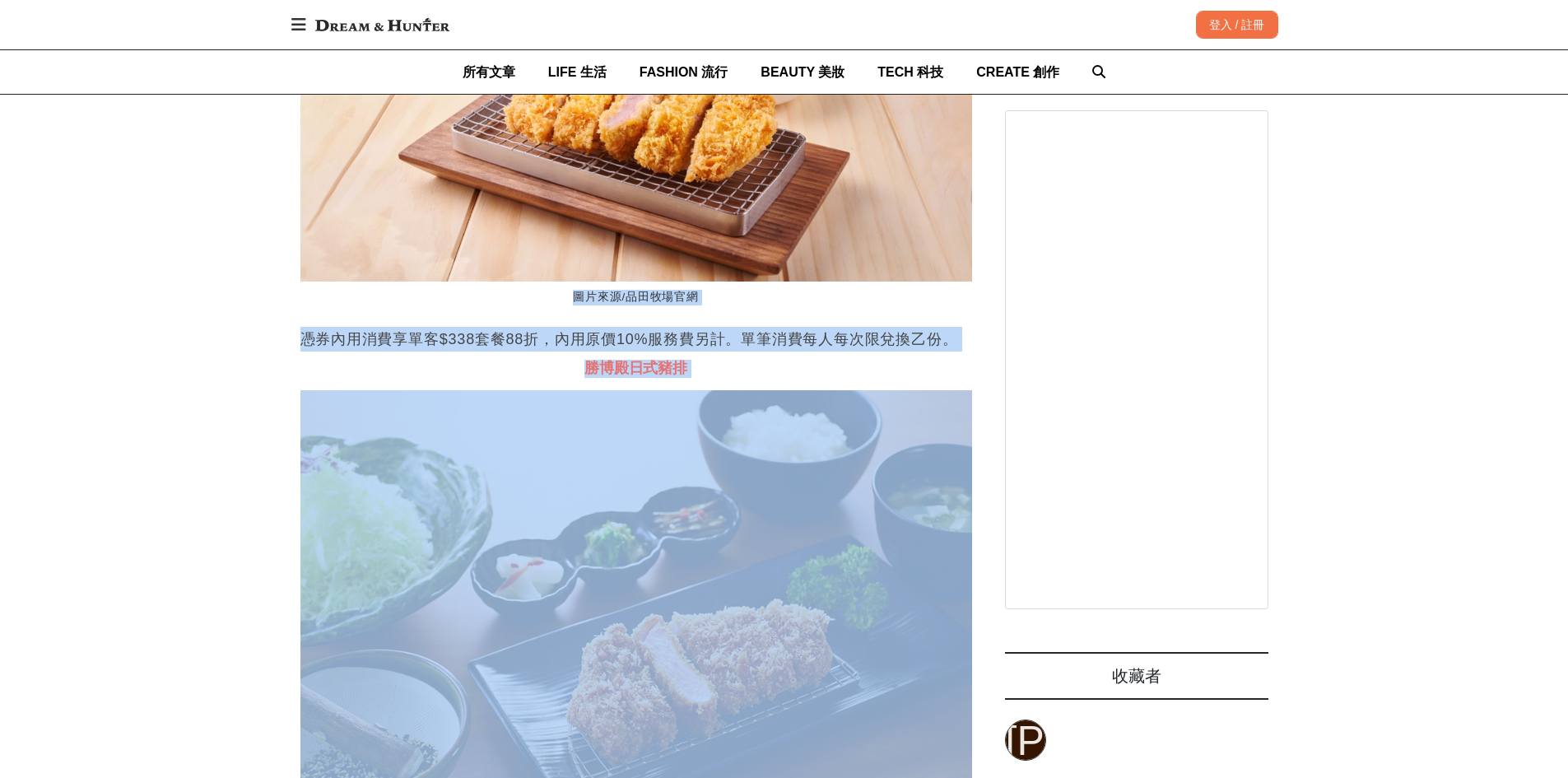
click at [811, 455] on img at bounding box center [637, 612] width 672 height 442
click at [783, 378] on h3 "勝博殿日式豬排" at bounding box center [637, 369] width 672 height 18
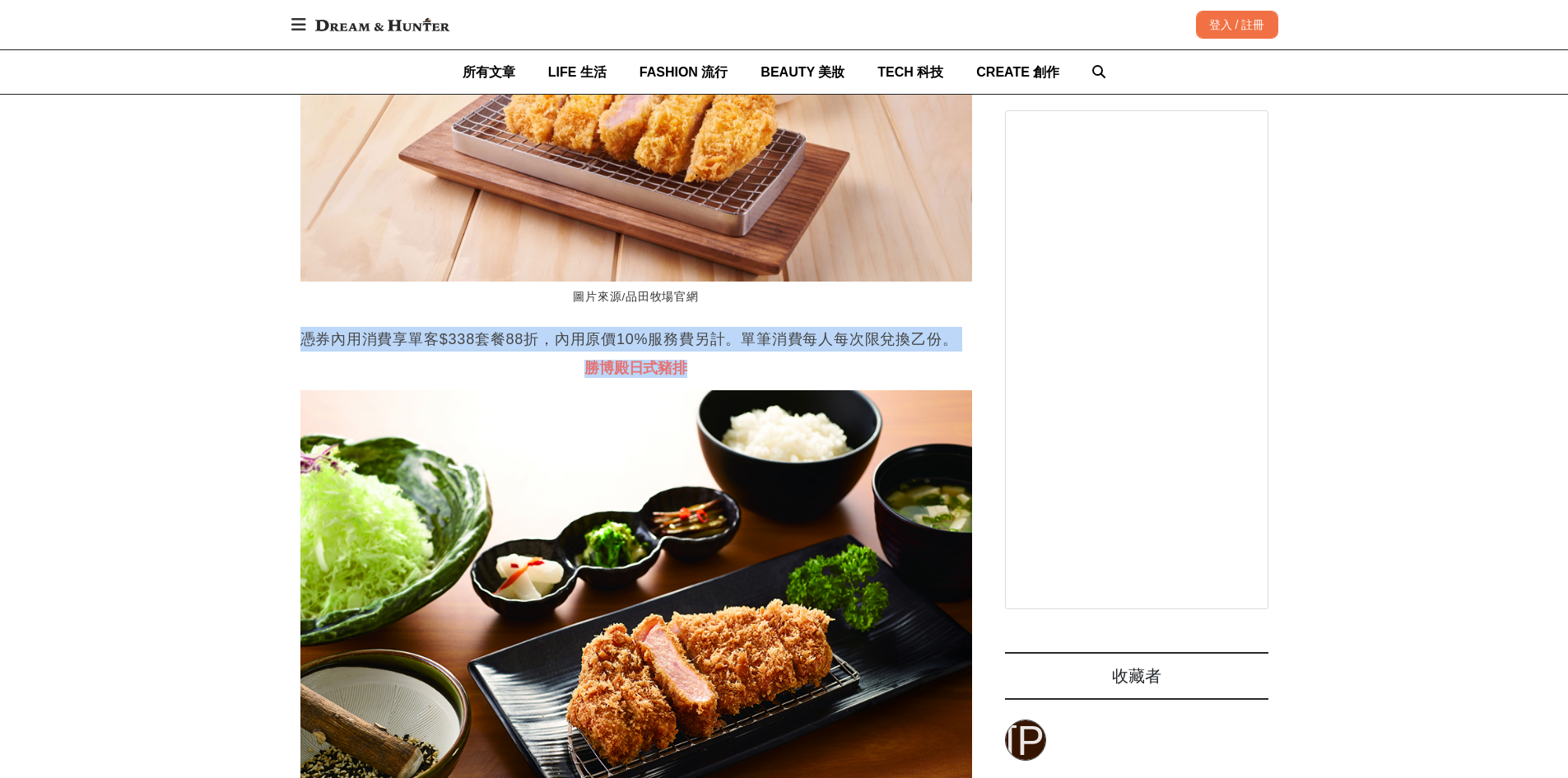
drag, startPoint x: 749, startPoint y: 430, endPoint x: 252, endPoint y: 389, distance: 498.7
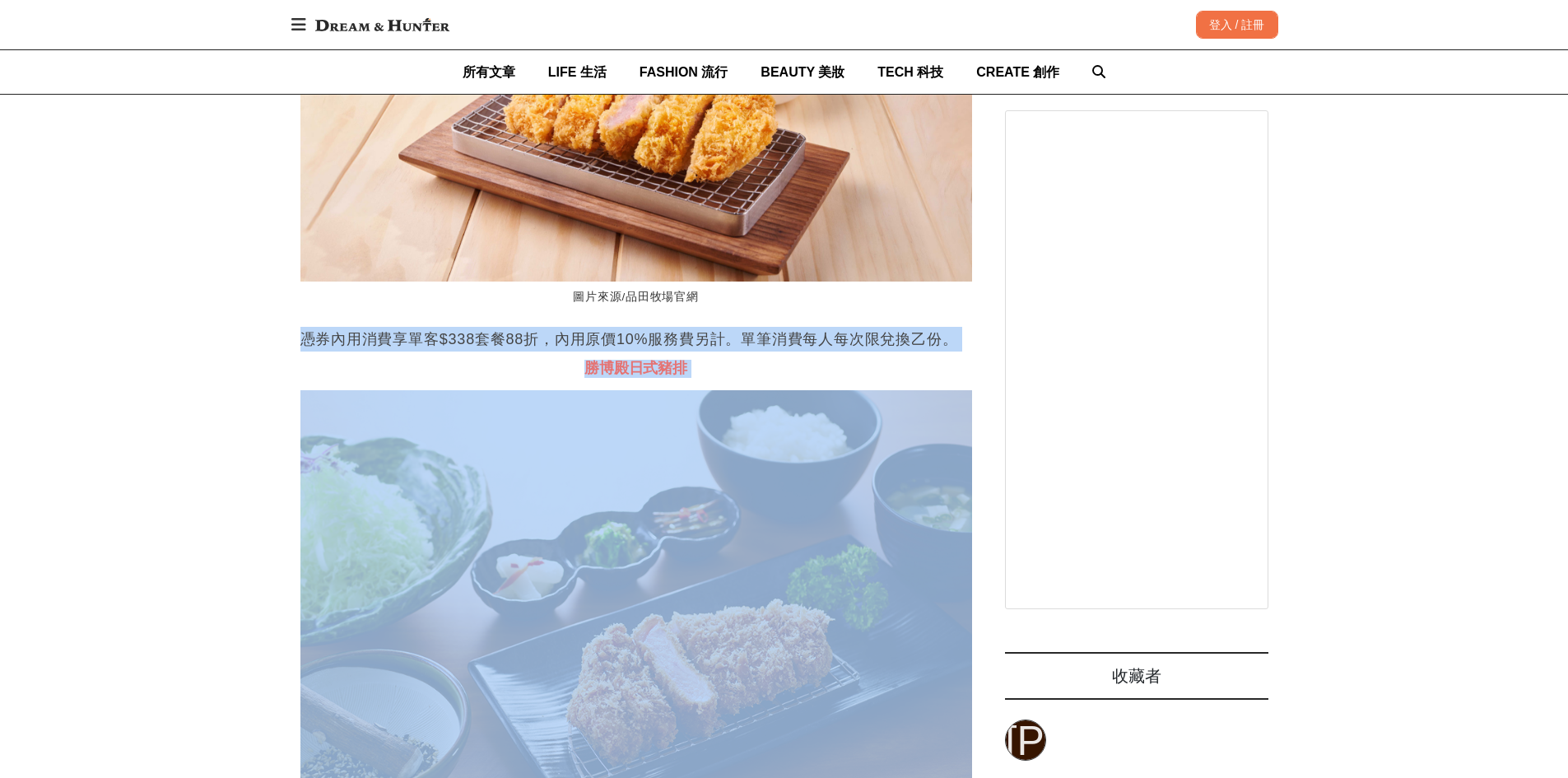
drag, startPoint x: 215, startPoint y: 399, endPoint x: 781, endPoint y: 442, distance: 567.6
drag, startPoint x: 781, startPoint y: 442, endPoint x: 171, endPoint y: 366, distance: 614.7
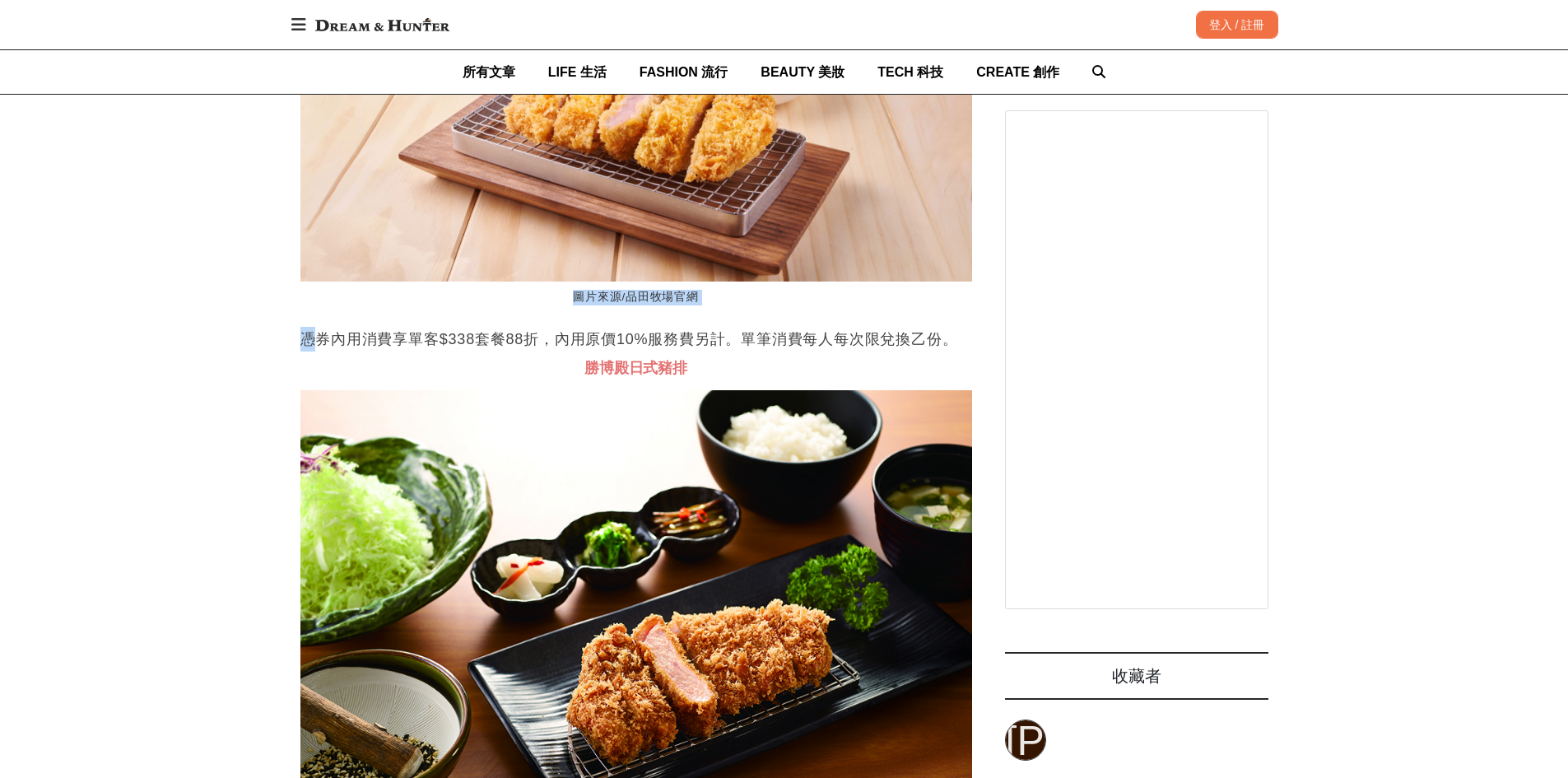
drag, startPoint x: 171, startPoint y: 366, endPoint x: 380, endPoint y: 378, distance: 209.3
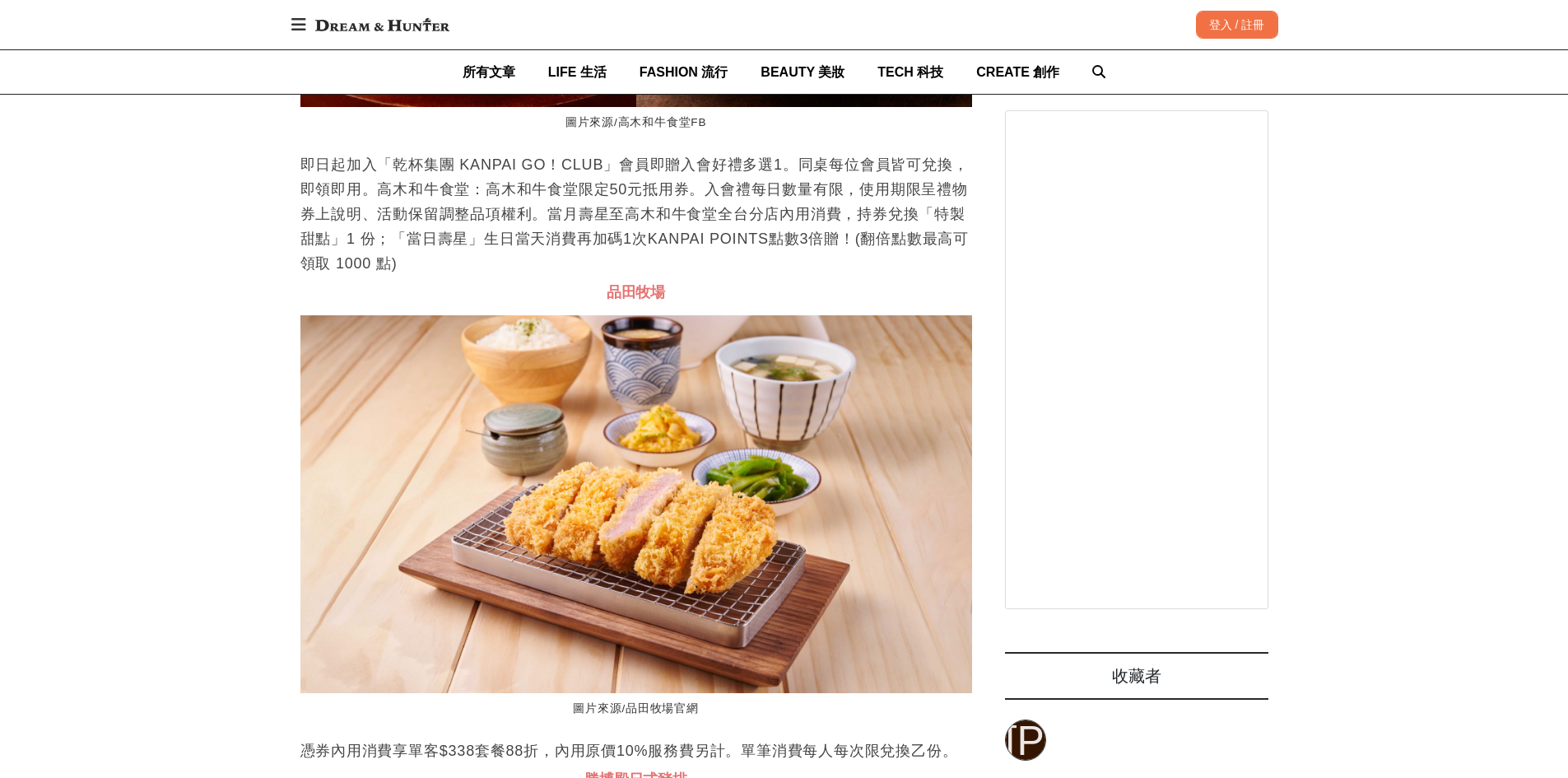
click at [421, 275] on p "即日起加入「乾杯集團 KANPAI GO！CLUB」會員即贈入會好禮多選1。同桌每位會員皆可兌換，即領即用。高木和牛食堂：高木和牛食堂限定50元抵用券。入會禮…" at bounding box center [637, 214] width 672 height 123
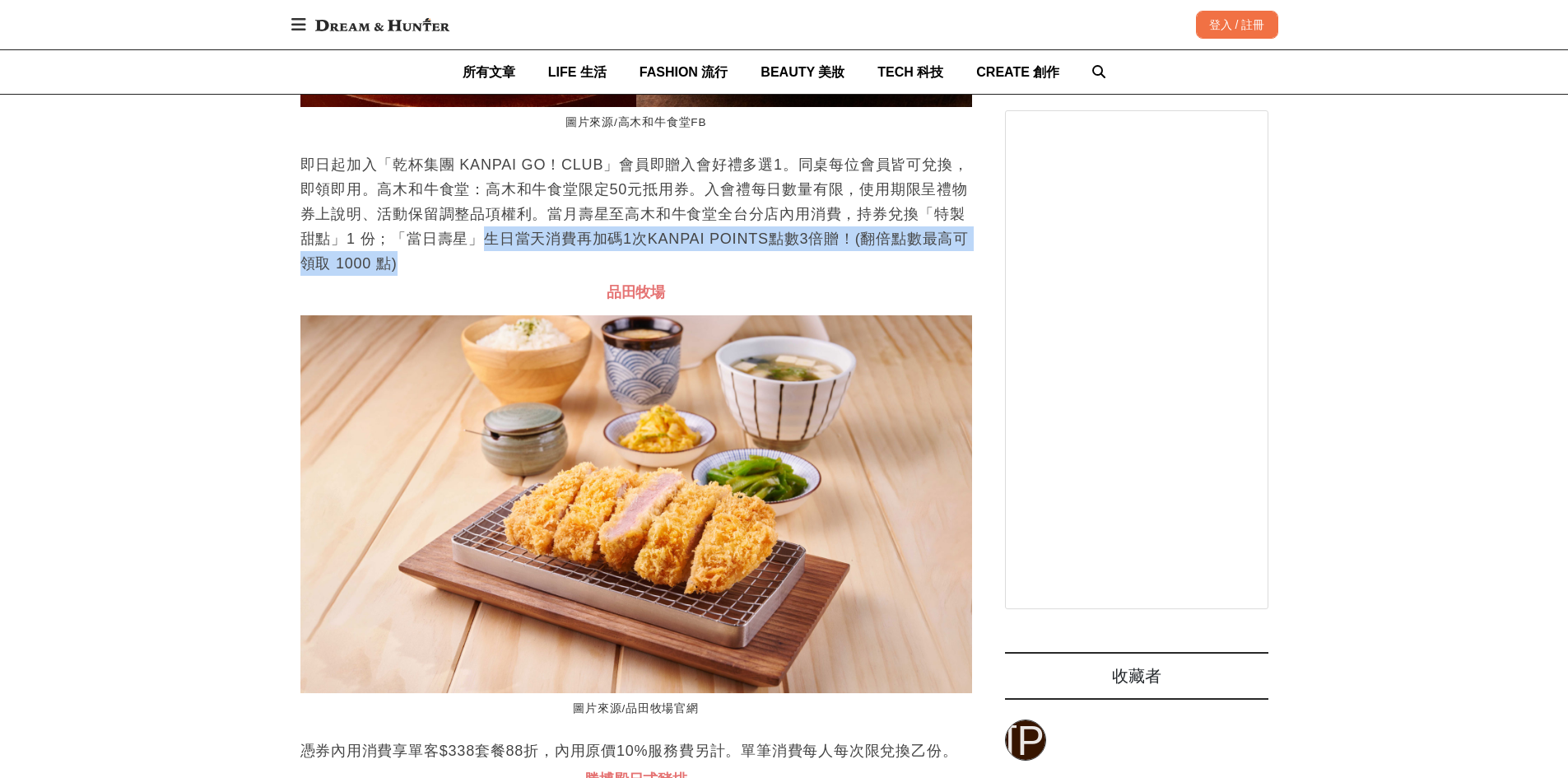
drag, startPoint x: 468, startPoint y: 299, endPoint x: 574, endPoint y: 327, distance: 109.6
click at [574, 275] on p "即日起加入「乾杯集團 KANPAI GO！CLUB」會員即贈入會好禮多選1。同桌每位會員皆可兌換，即領即用。高木和牛食堂：高木和牛食堂限定50元抵用券。入會禮…" at bounding box center [637, 214] width 672 height 123
click at [583, 275] on p "即日起加入「乾杯集團 KANPAI GO！CLUB」會員即贈入會好禮多選1。同桌每位會員皆可兌換，即領即用。高木和牛食堂：高木和牛食堂限定50元抵用券。入會禮…" at bounding box center [637, 214] width 672 height 123
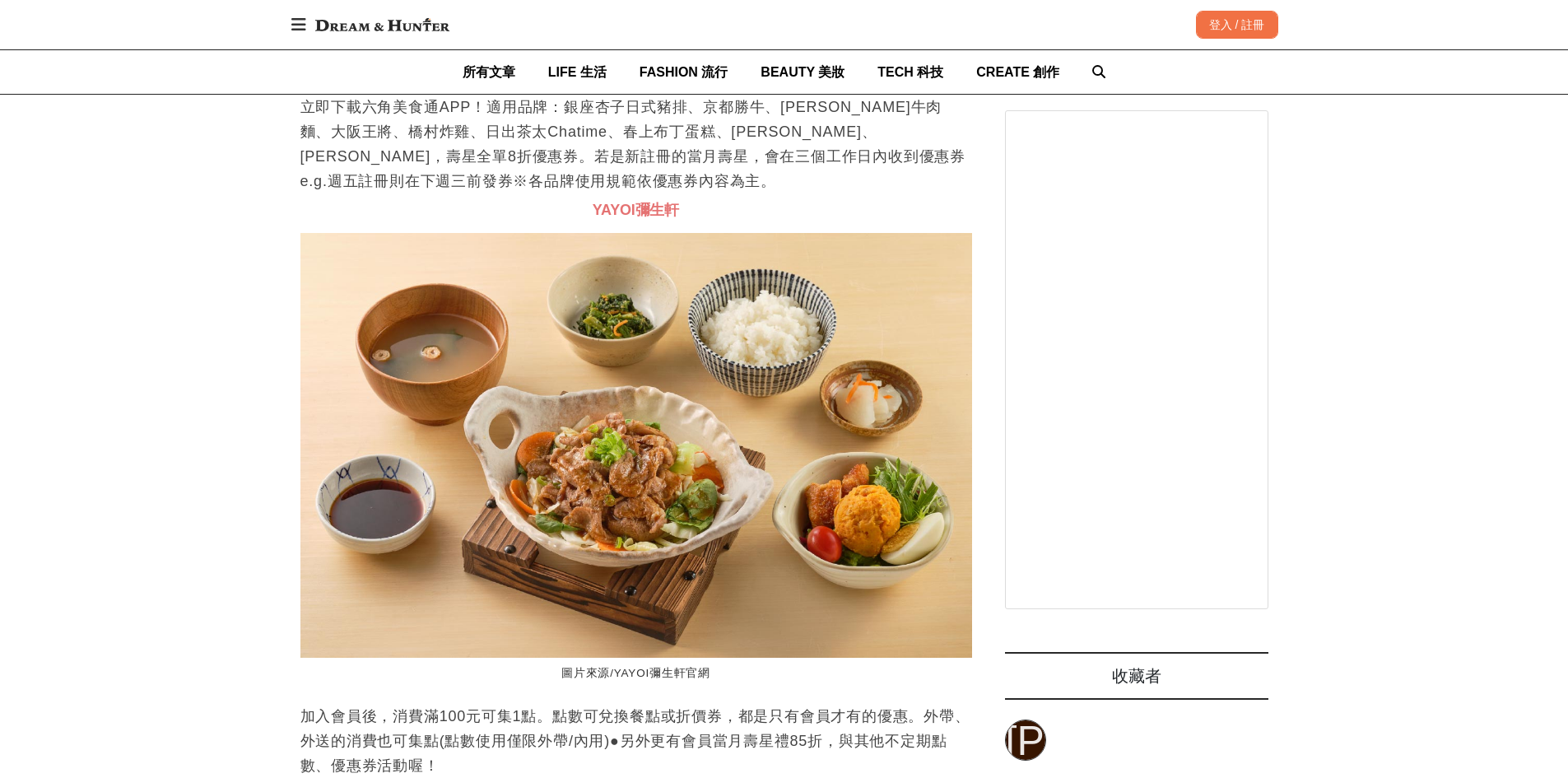
scroll to position [38087, 0]
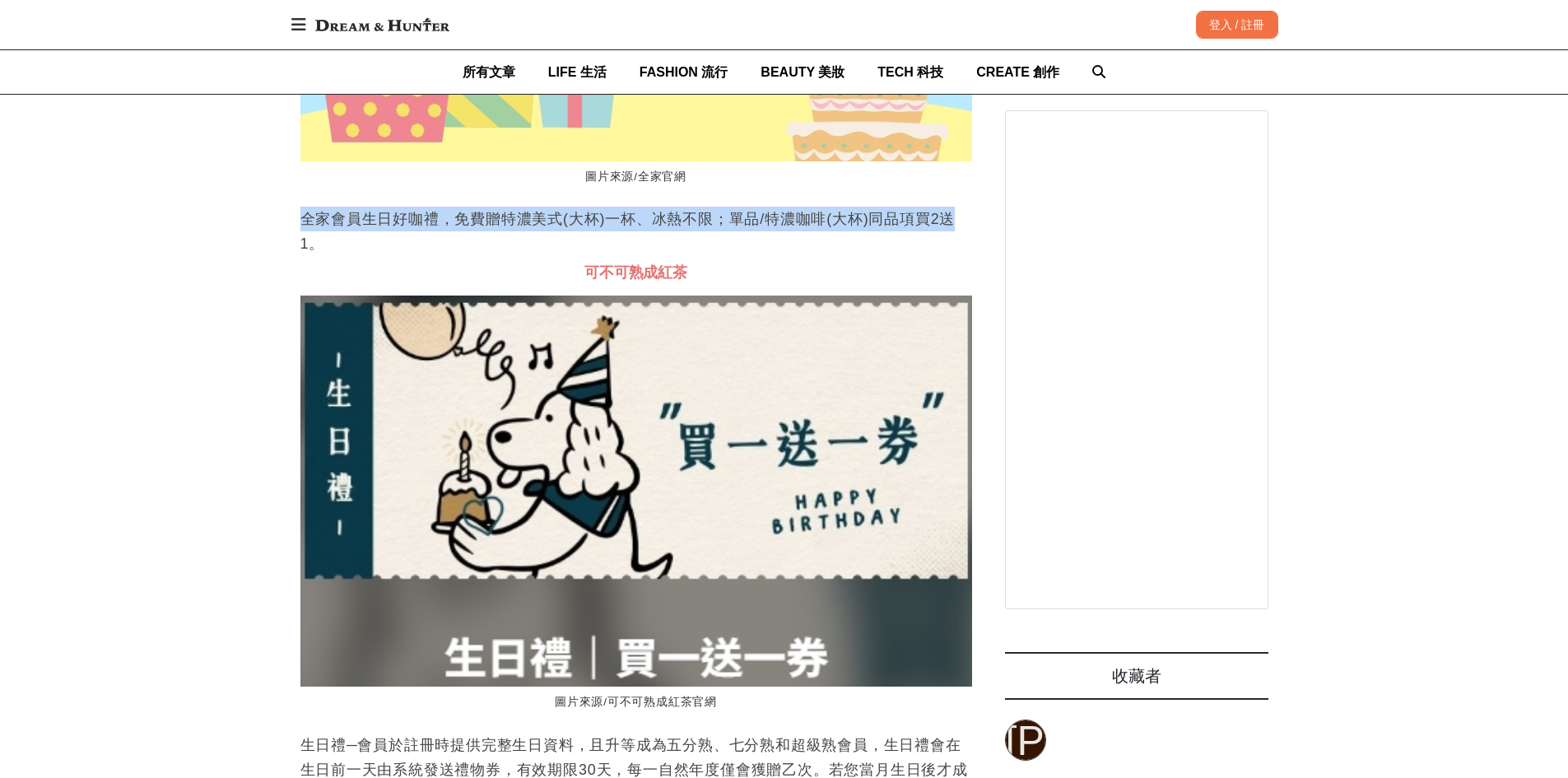
drag, startPoint x: 213, startPoint y: 290, endPoint x: 8, endPoint y: 239, distance: 211.2
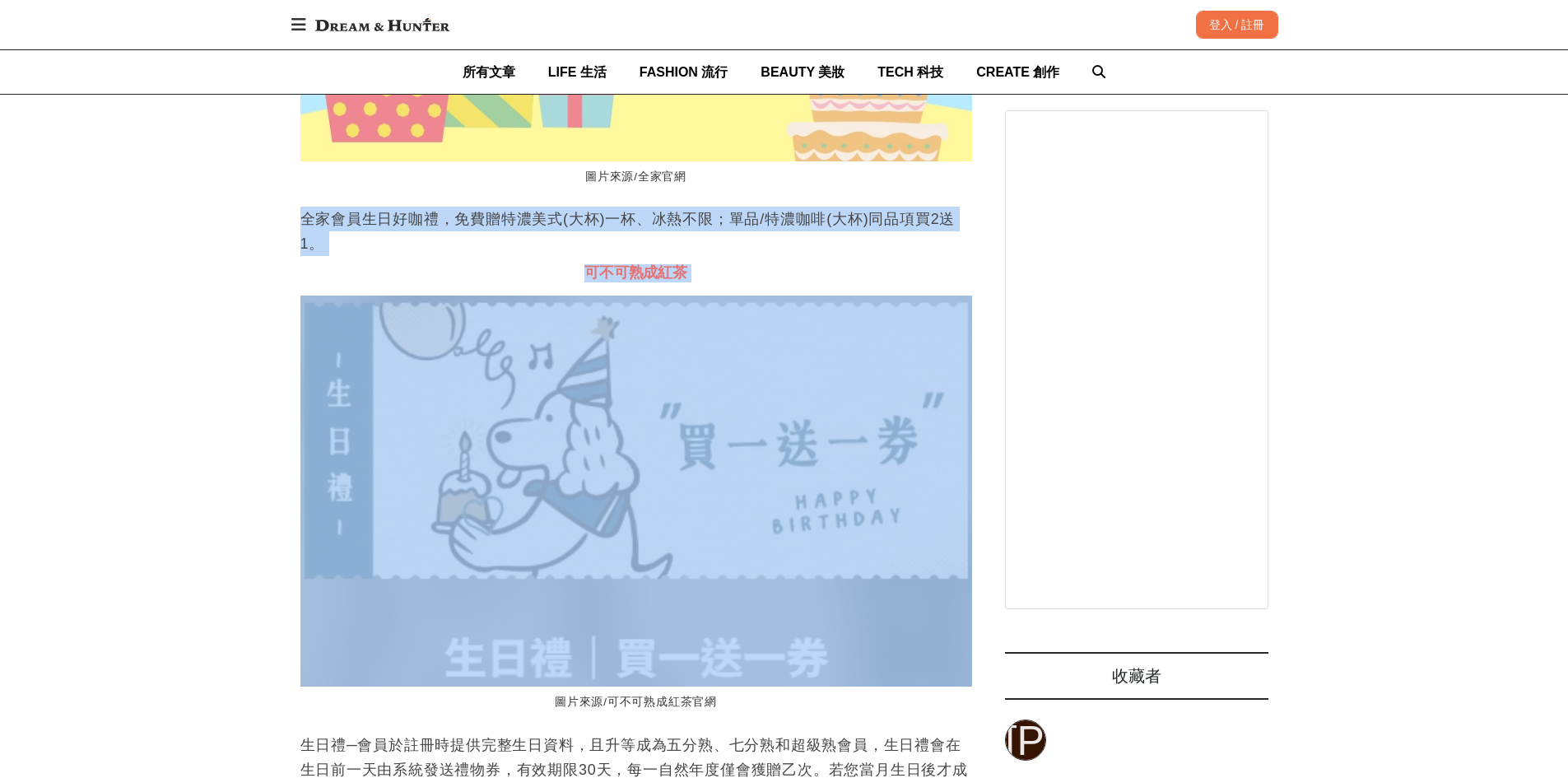
drag, startPoint x: 8, startPoint y: 239, endPoint x: 881, endPoint y: 403, distance: 888.3
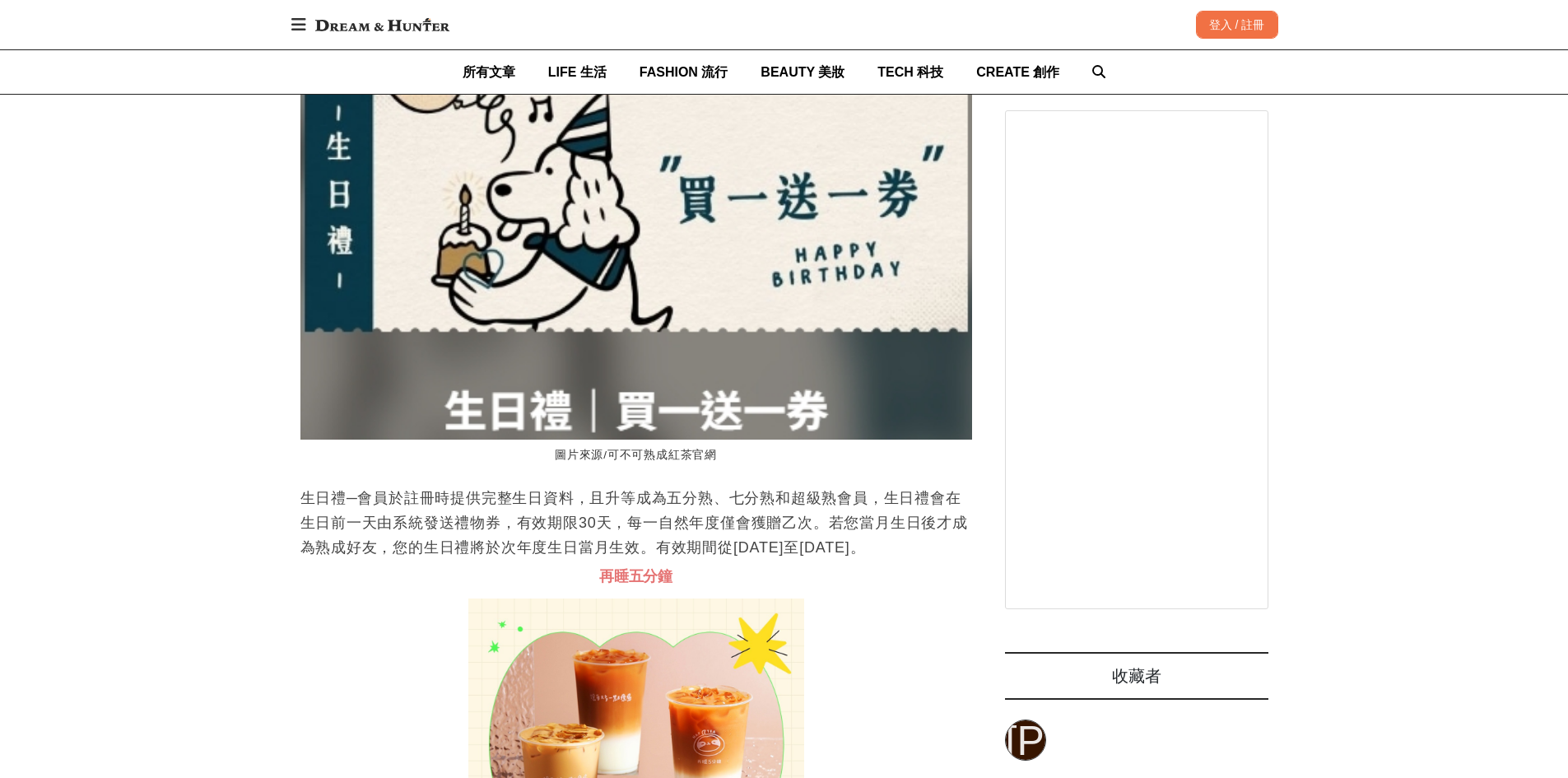
click at [787, 544] on p "生日禮─會員於註冊時提供完整生日資料，且升等成為五分熟、七分熟和超級熟會員，生日禮會在生日前一天由系統發送禮物券，有效期限30天，每一自然年度僅會獲贈乙次。若…" at bounding box center [637, 523] width 672 height 74
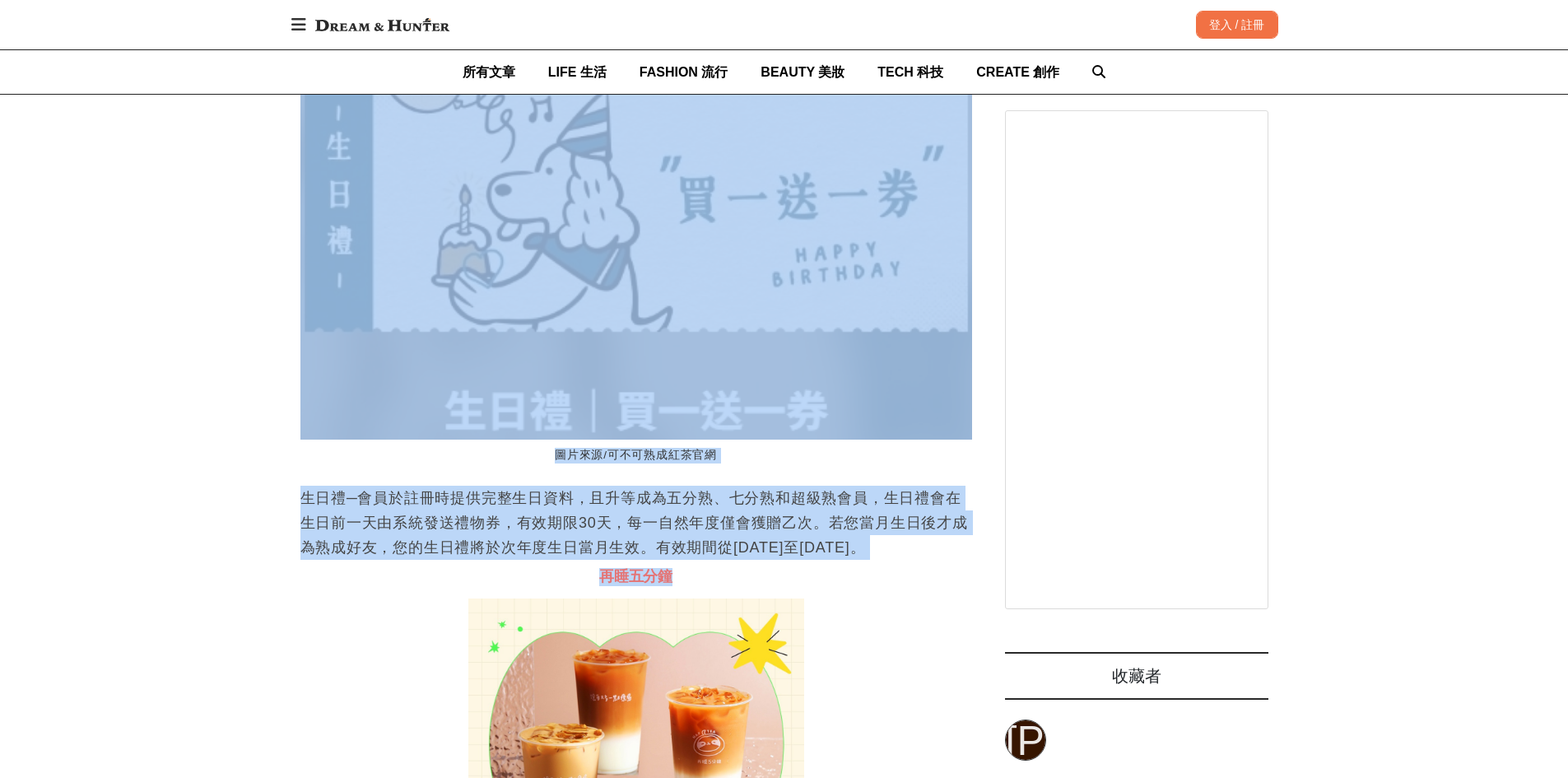
scroll to position [0, 2016]
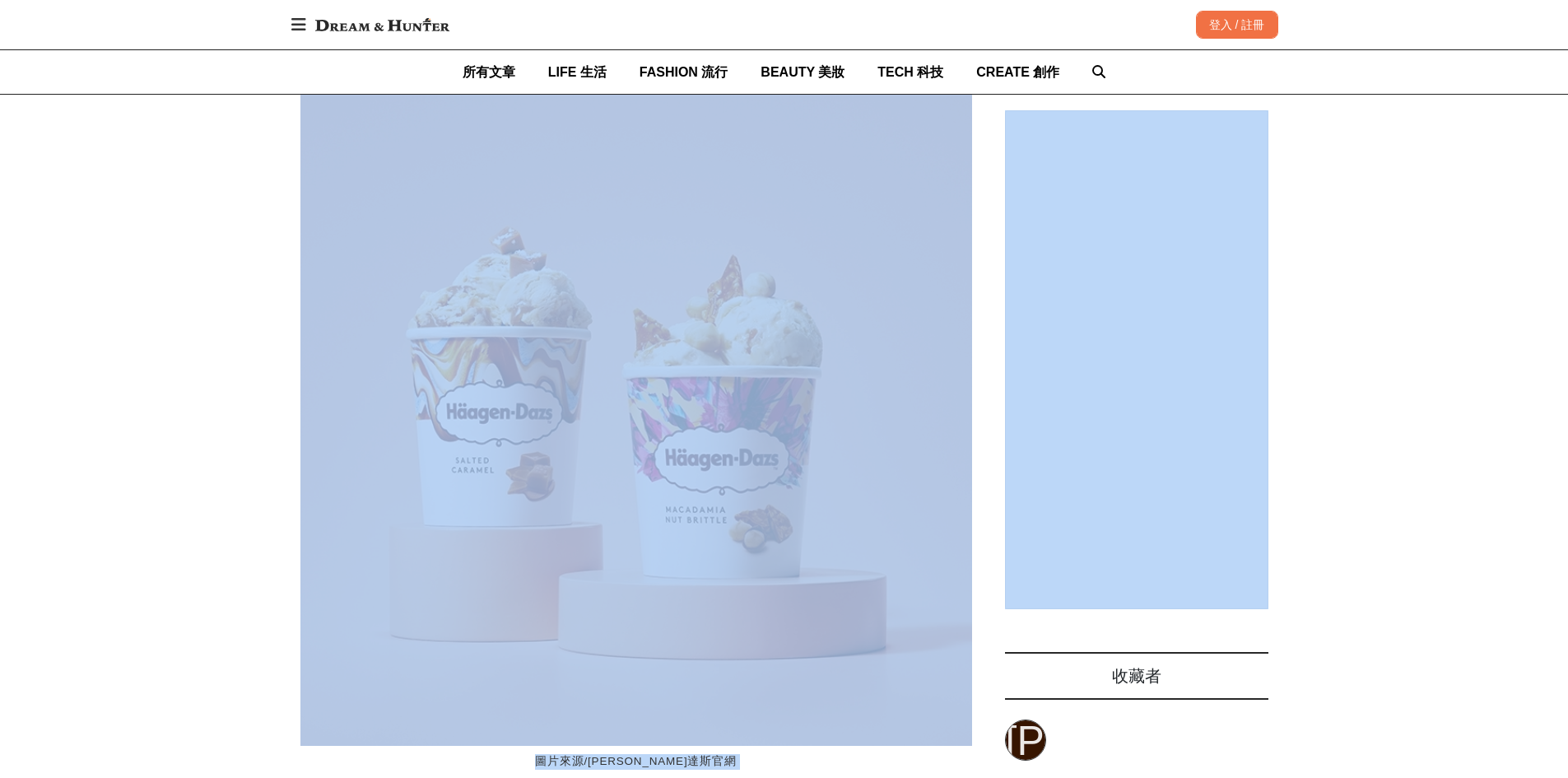
drag, startPoint x: 933, startPoint y: 603, endPoint x: 935, endPoint y: 292, distance: 311.0
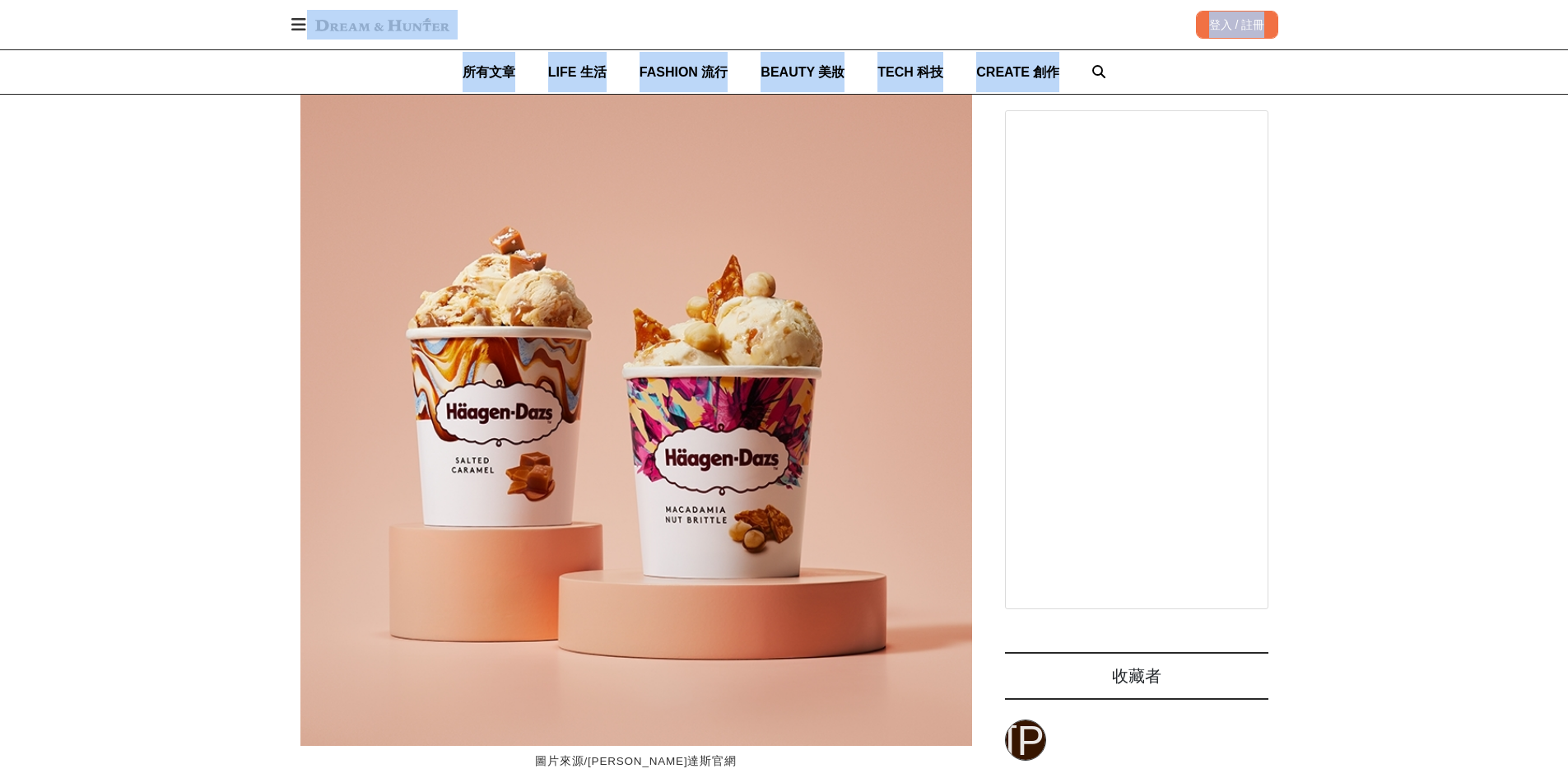
drag, startPoint x: 704, startPoint y: -37, endPoint x: 694, endPoint y: -37, distance: 10.0
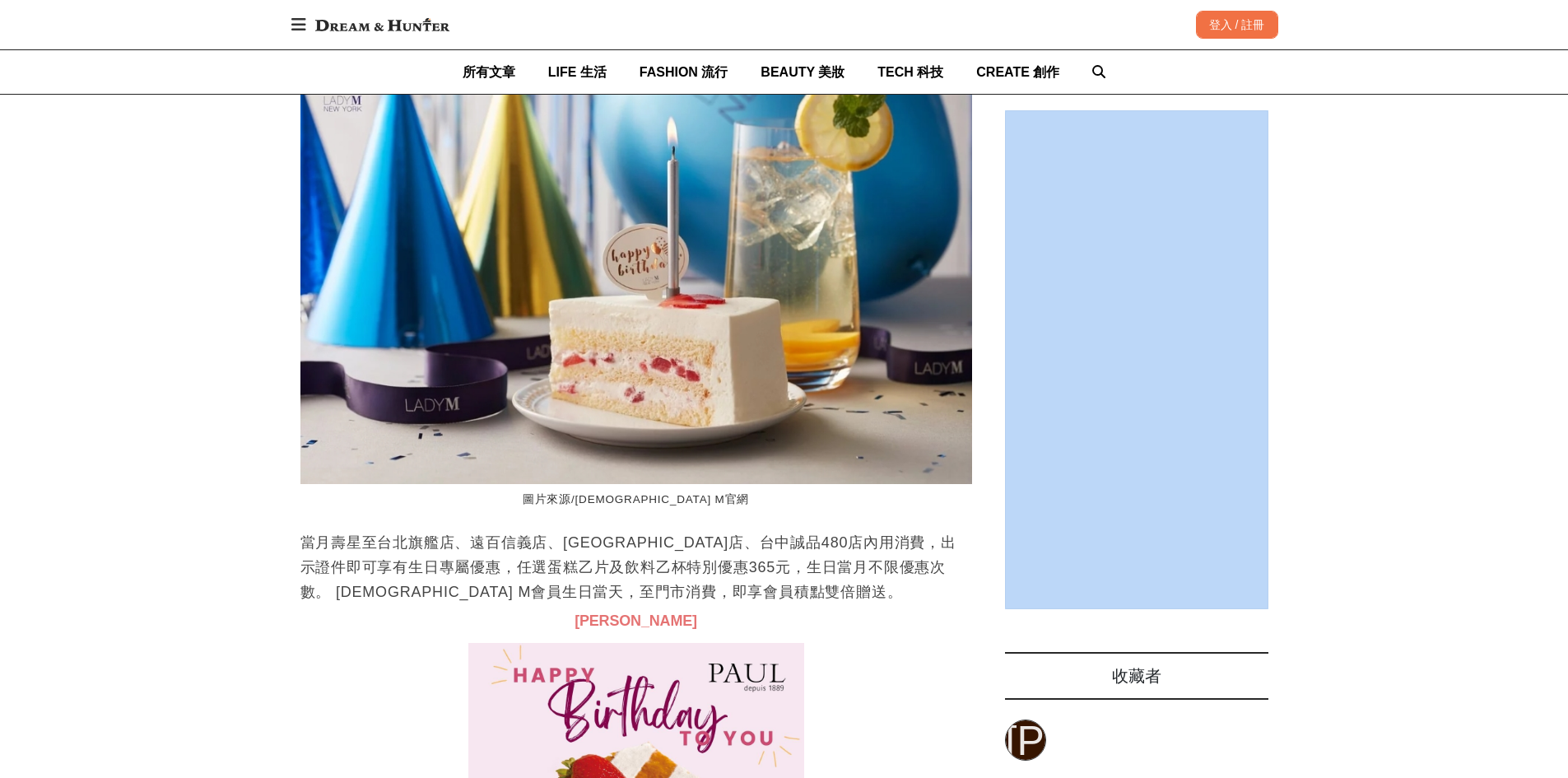
drag, startPoint x: 800, startPoint y: 415, endPoint x: 1530, endPoint y: 698, distance: 782.9
